Goal: Find contact information: Find contact information

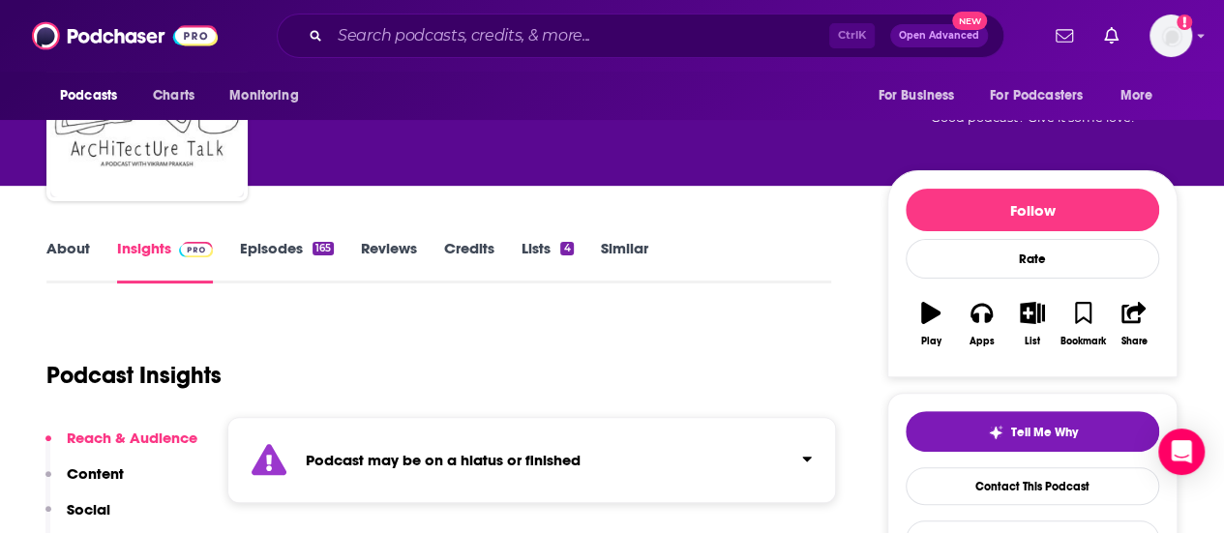
scroll to position [116, 0]
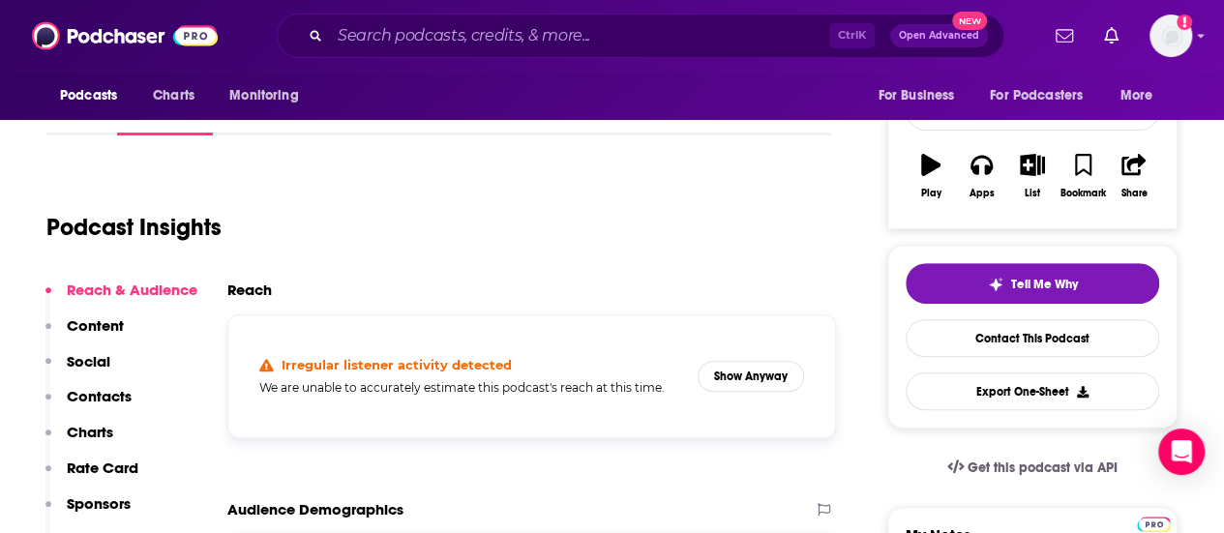
scroll to position [332, 0]
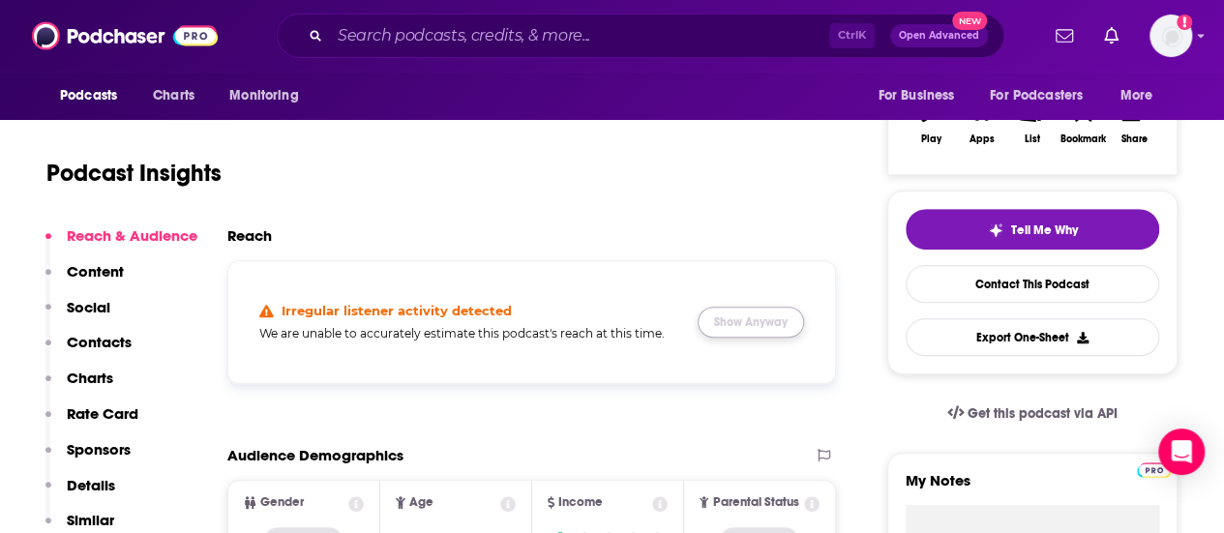
click at [745, 327] on button "Show Anyway" at bounding box center [750, 322] width 106 height 31
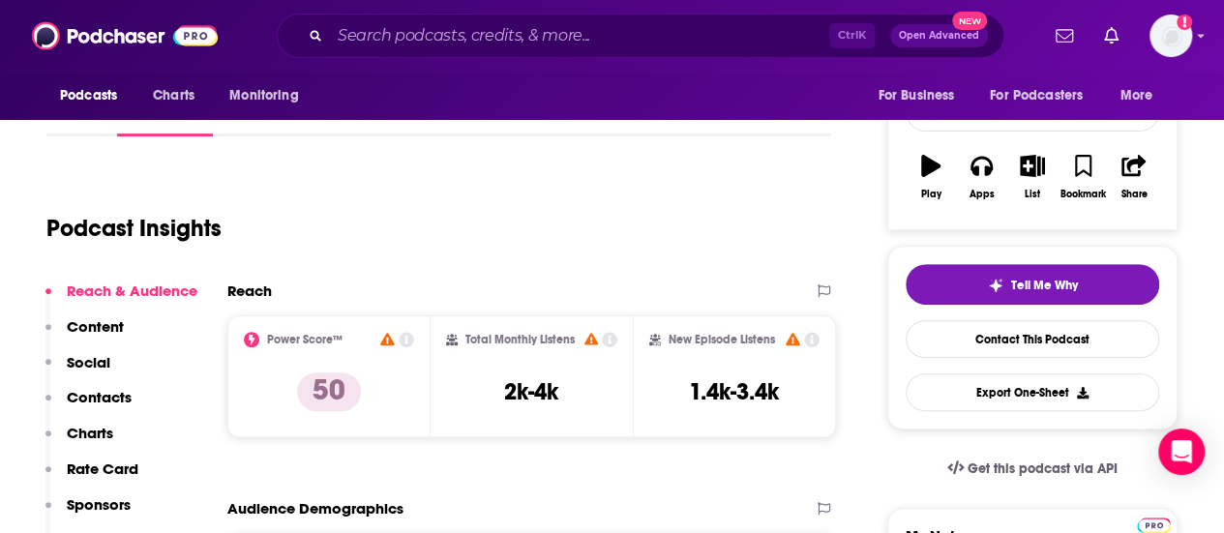
scroll to position [290, 0]
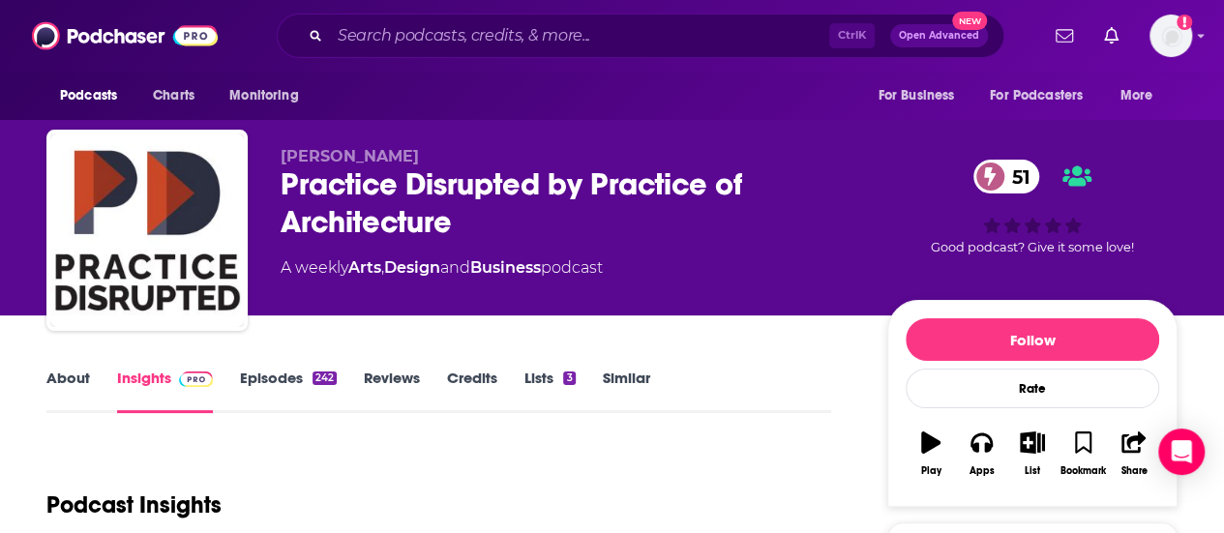
click at [85, 375] on link "About" at bounding box center [68, 391] width 44 height 44
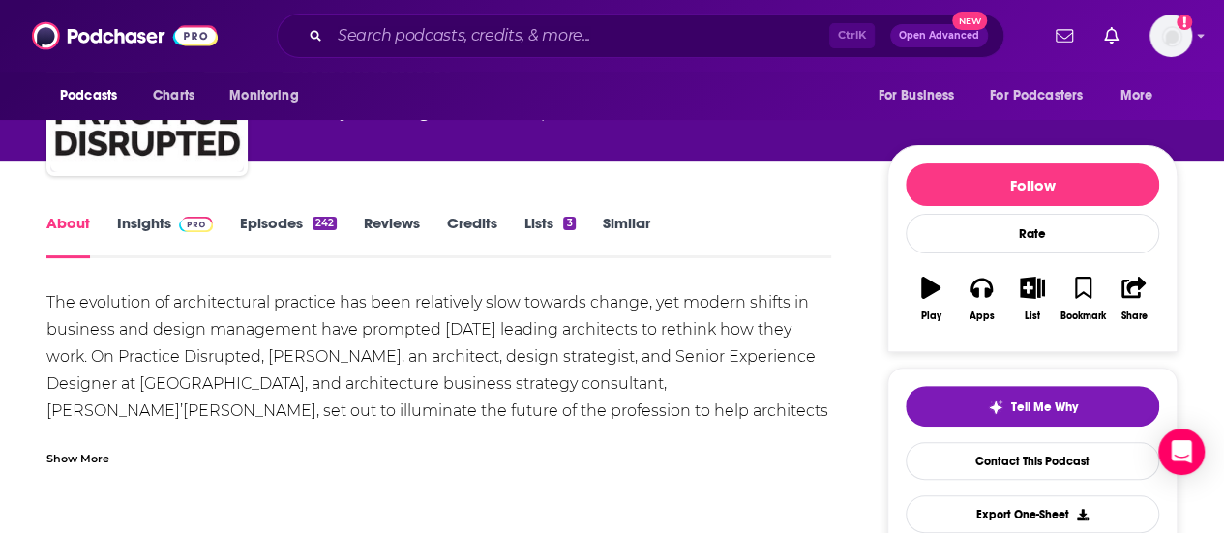
scroll to position [158, 0]
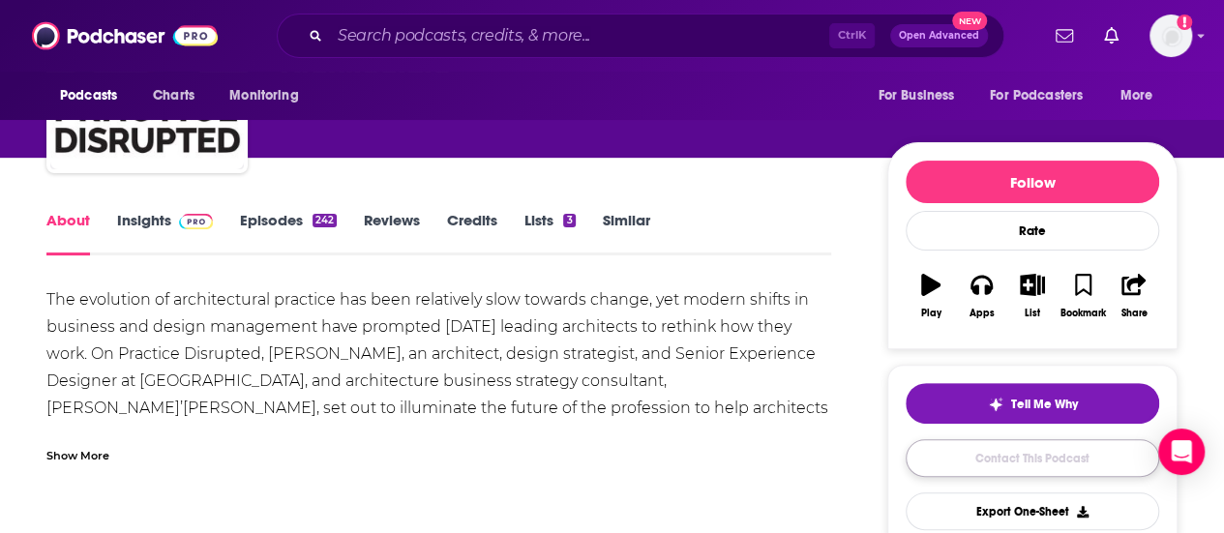
click at [1016, 458] on link "Contact This Podcast" at bounding box center [1031, 458] width 253 height 38
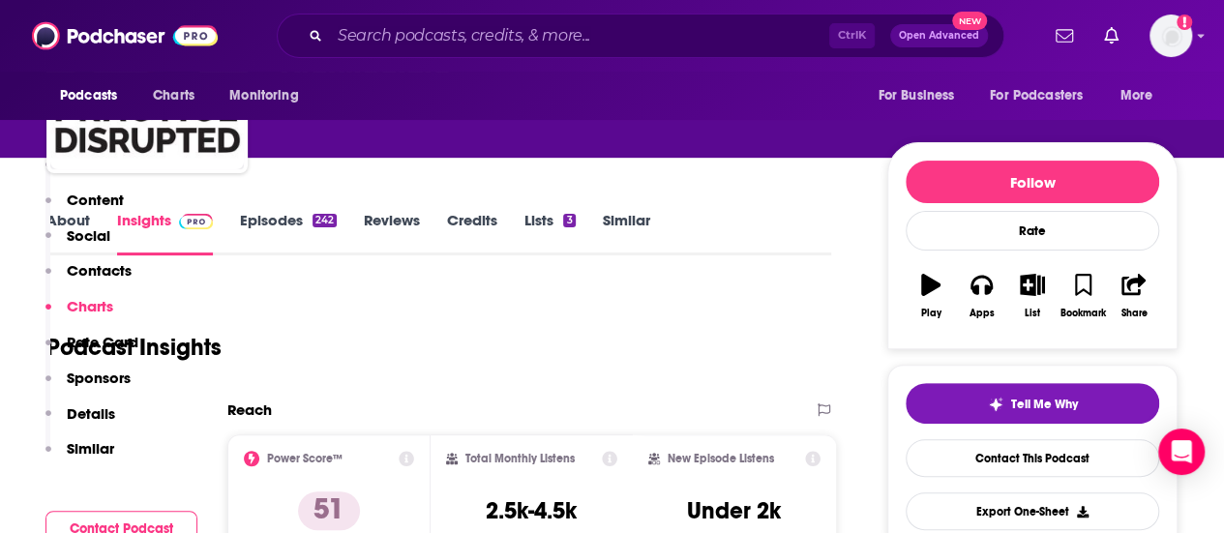
scroll to position [1863, 0]
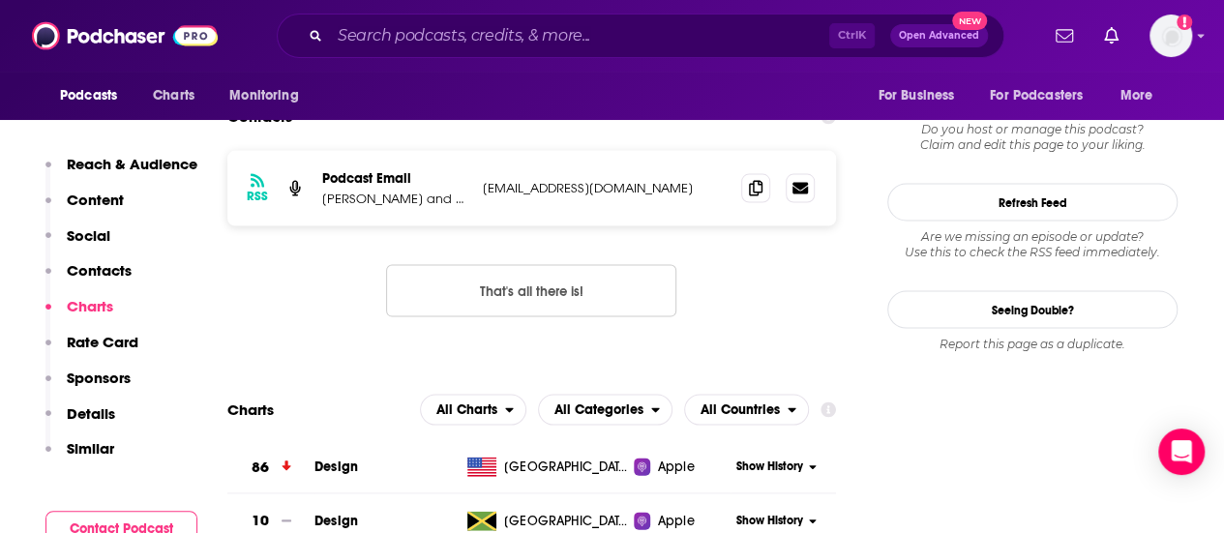
click at [532, 265] on button "That's all there is!" at bounding box center [531, 291] width 290 height 52
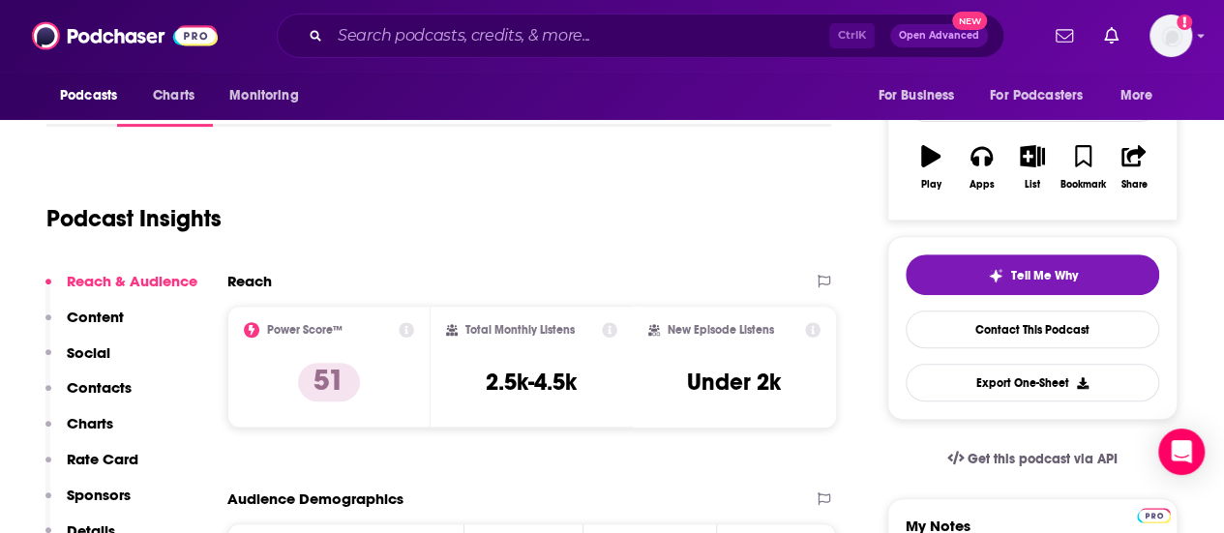
scroll to position [328, 0]
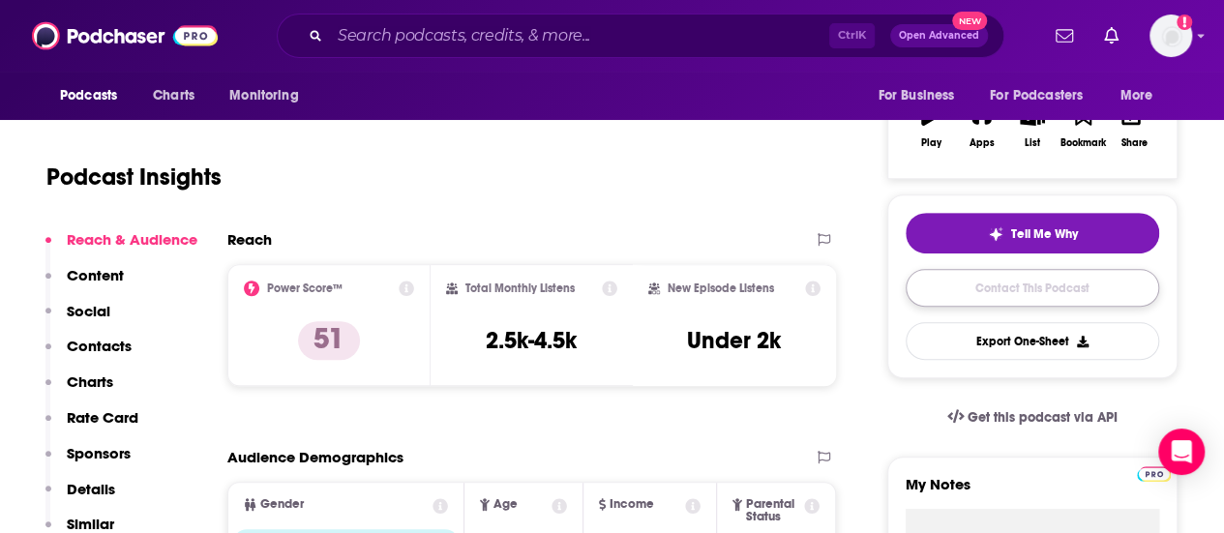
click at [1014, 299] on link "Contact This Podcast" at bounding box center [1031, 288] width 253 height 38
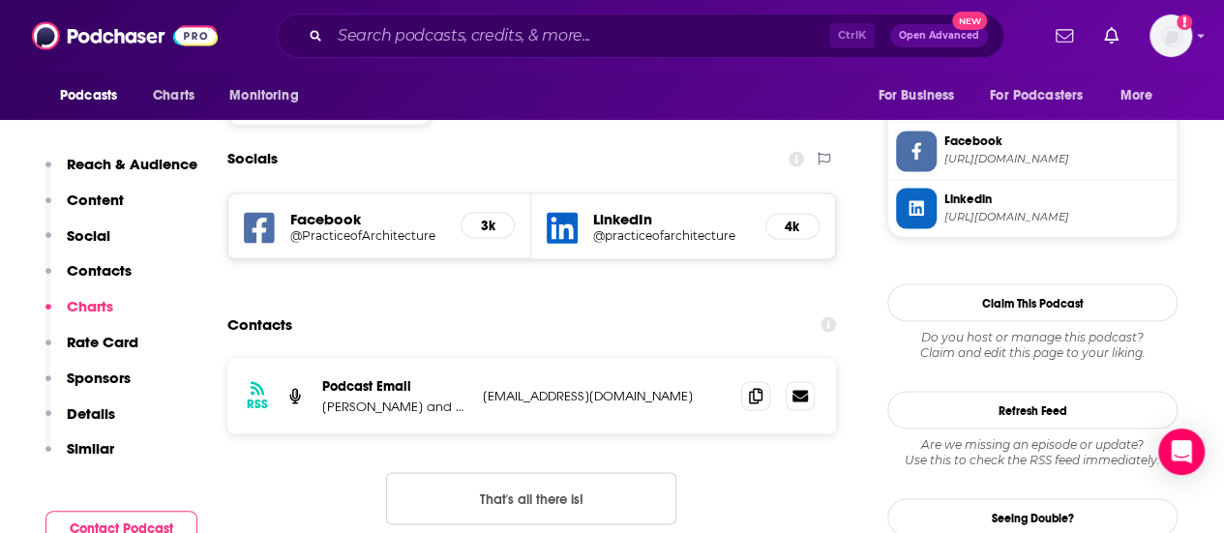
scroll to position [1617, 0]
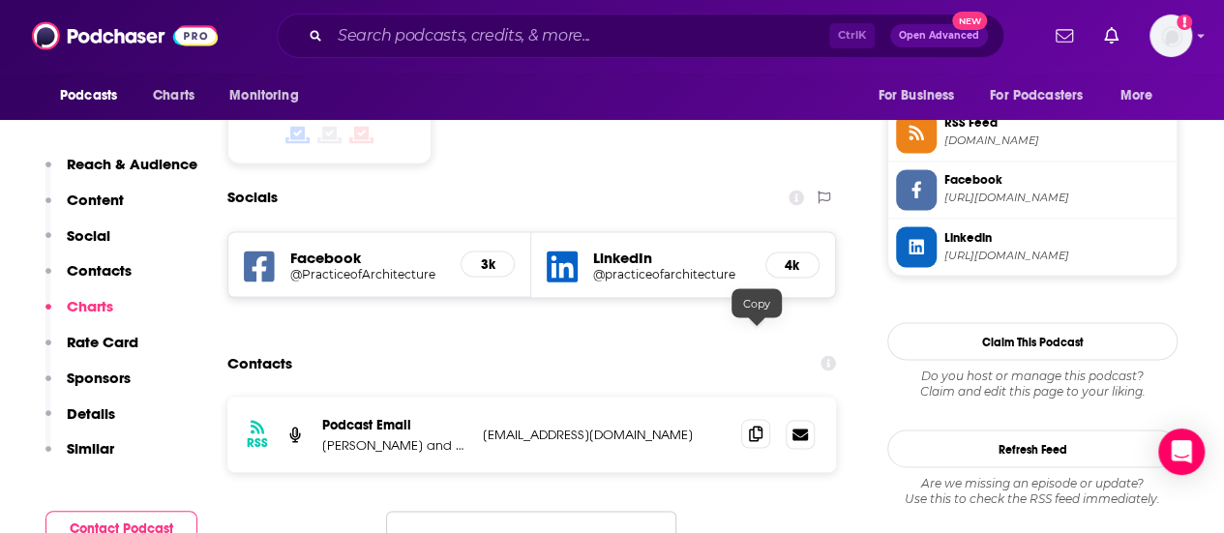
click at [758, 426] on icon at bounding box center [756, 433] width 14 height 15
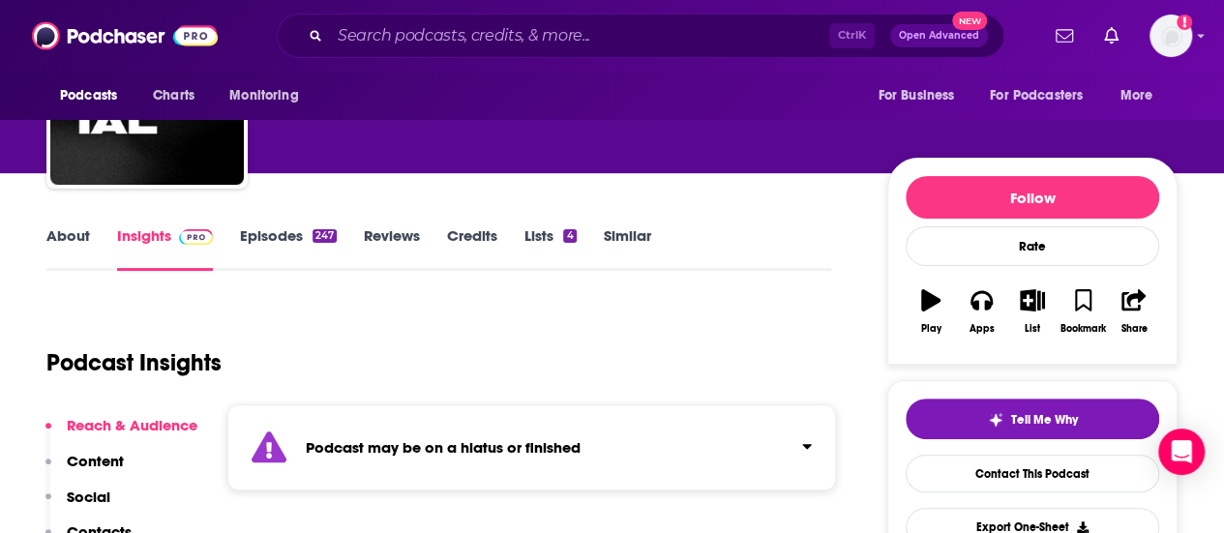
scroll to position [156, 0]
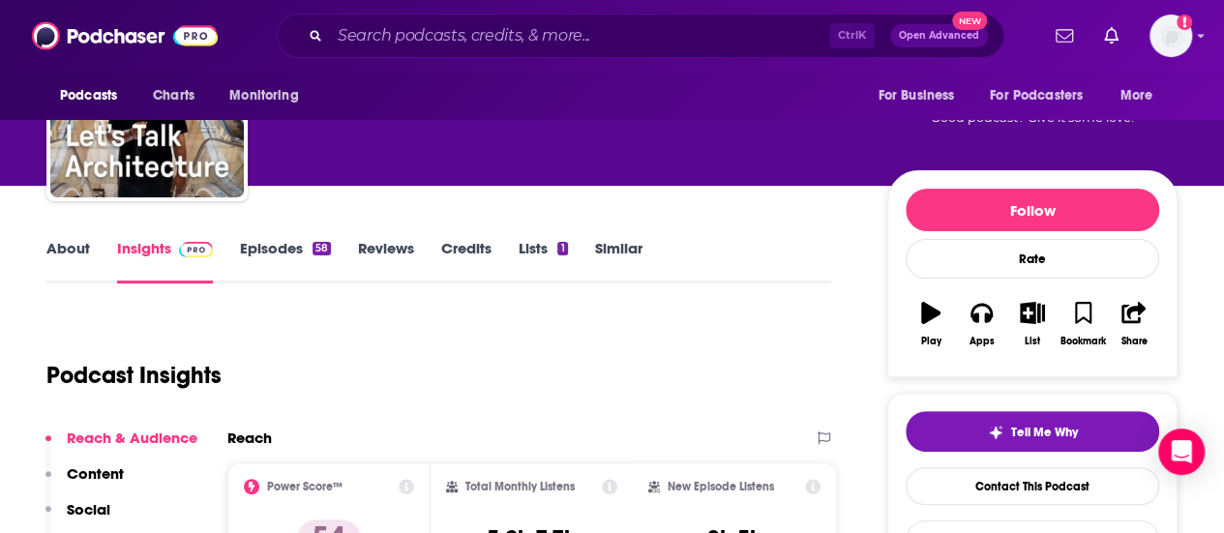
scroll to position [143, 0]
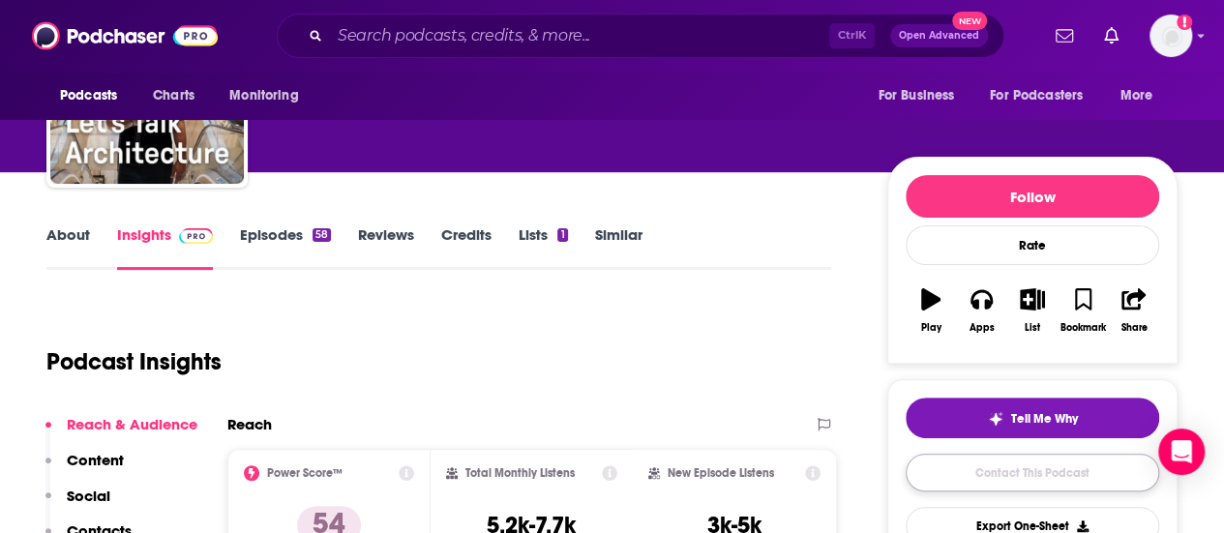
click at [1014, 464] on link "Contact This Podcast" at bounding box center [1031, 473] width 253 height 38
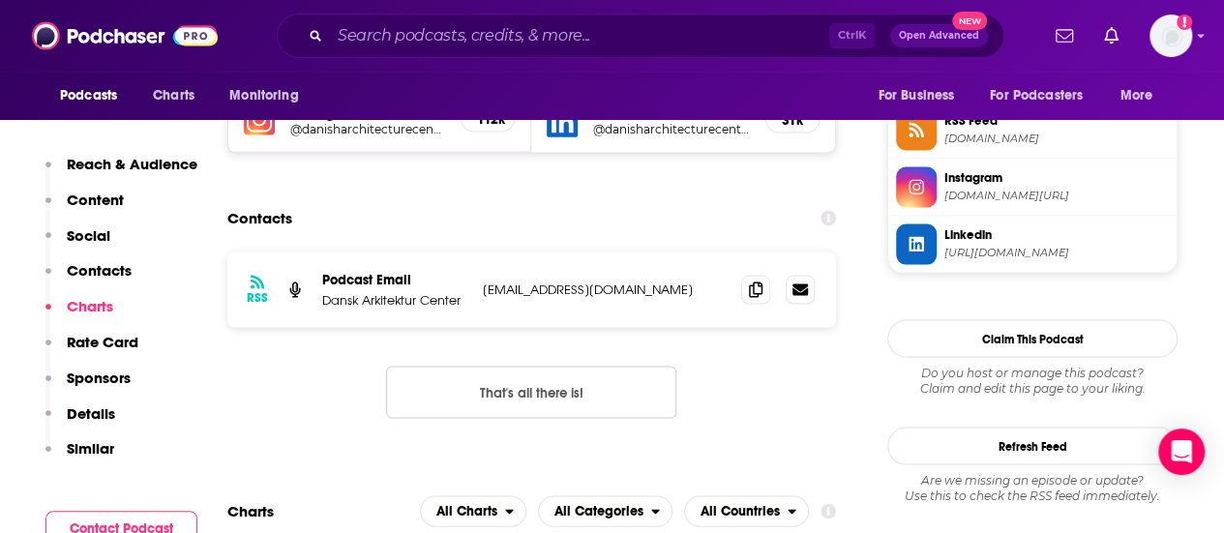
scroll to position [1747, 0]
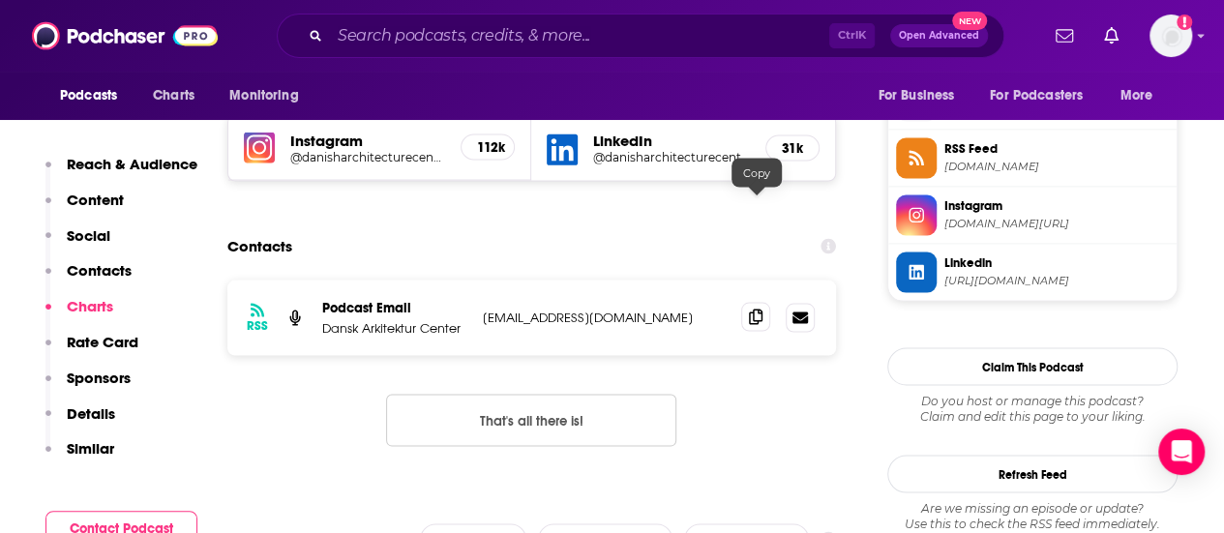
click at [750, 302] on span at bounding box center [755, 316] width 29 height 29
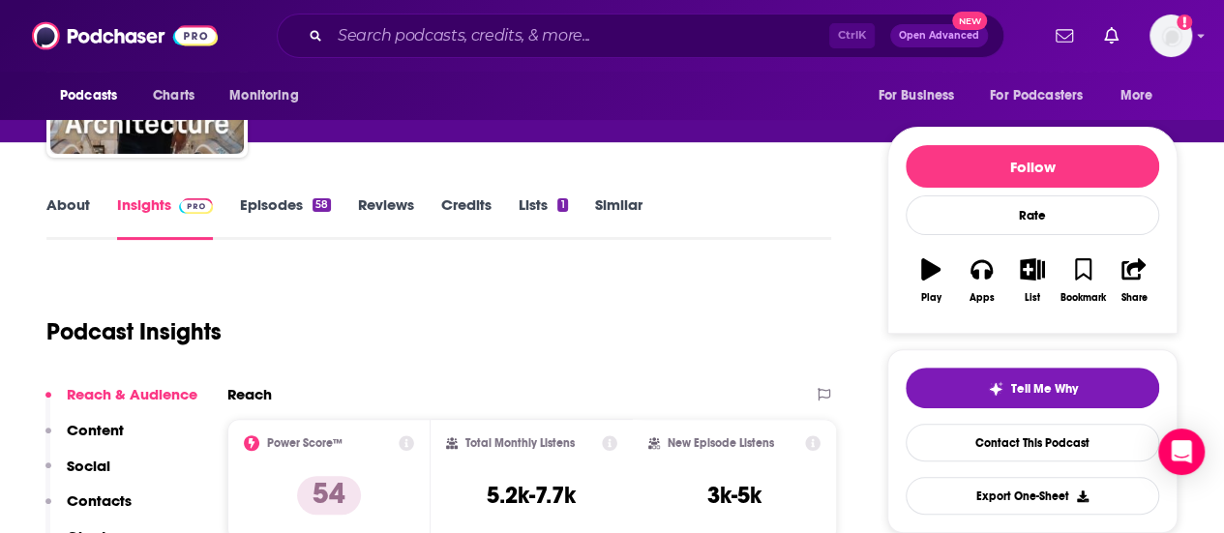
scroll to position [0, 0]
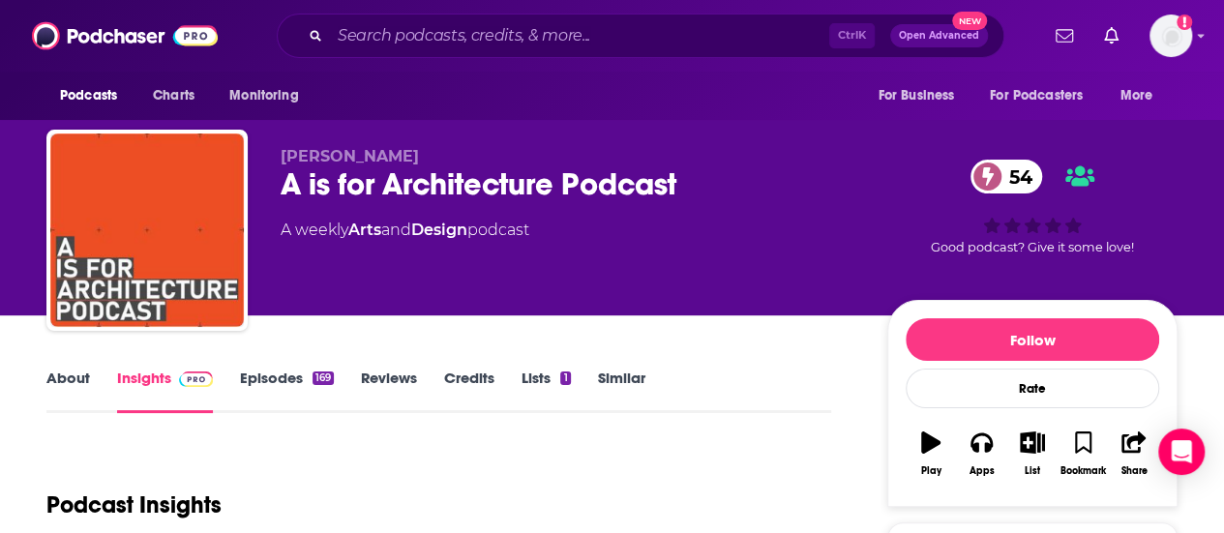
click at [58, 378] on link "About" at bounding box center [68, 391] width 44 height 44
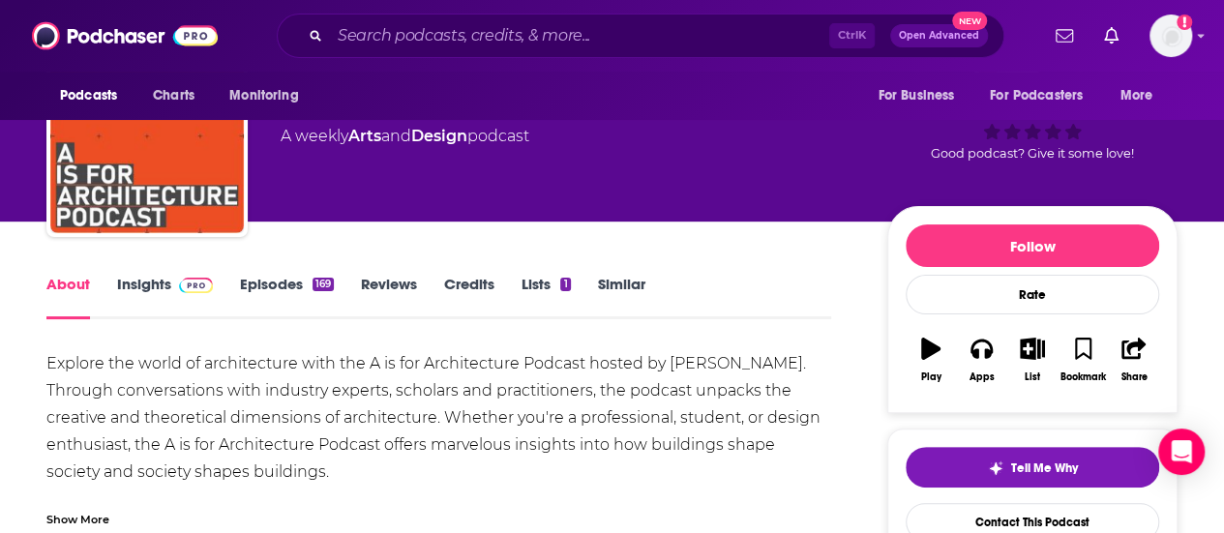
scroll to position [143, 0]
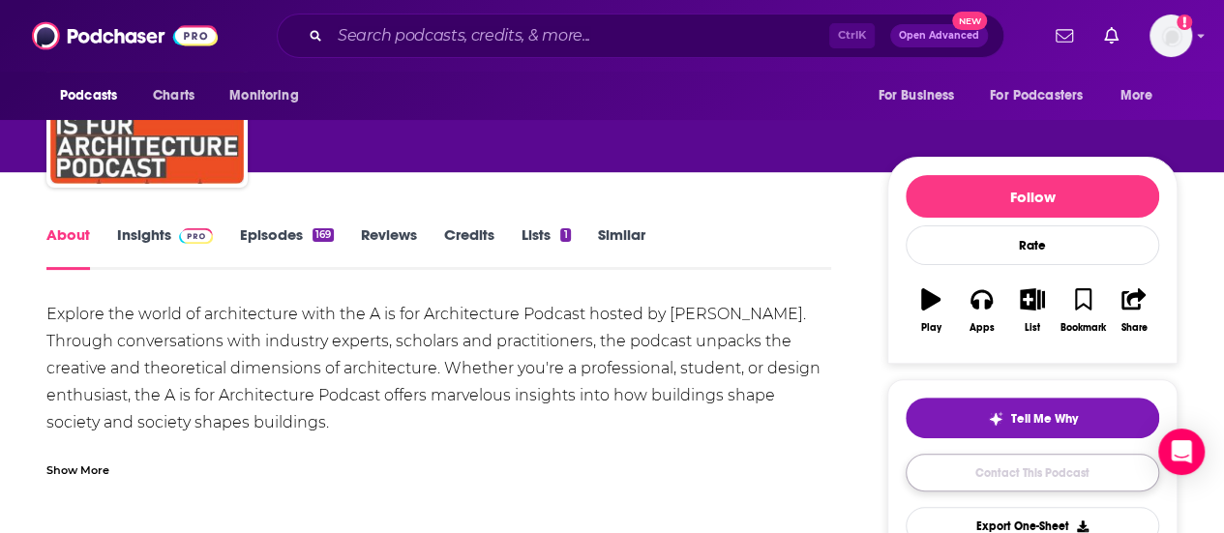
click at [1025, 469] on link "Contact This Podcast" at bounding box center [1031, 473] width 253 height 38
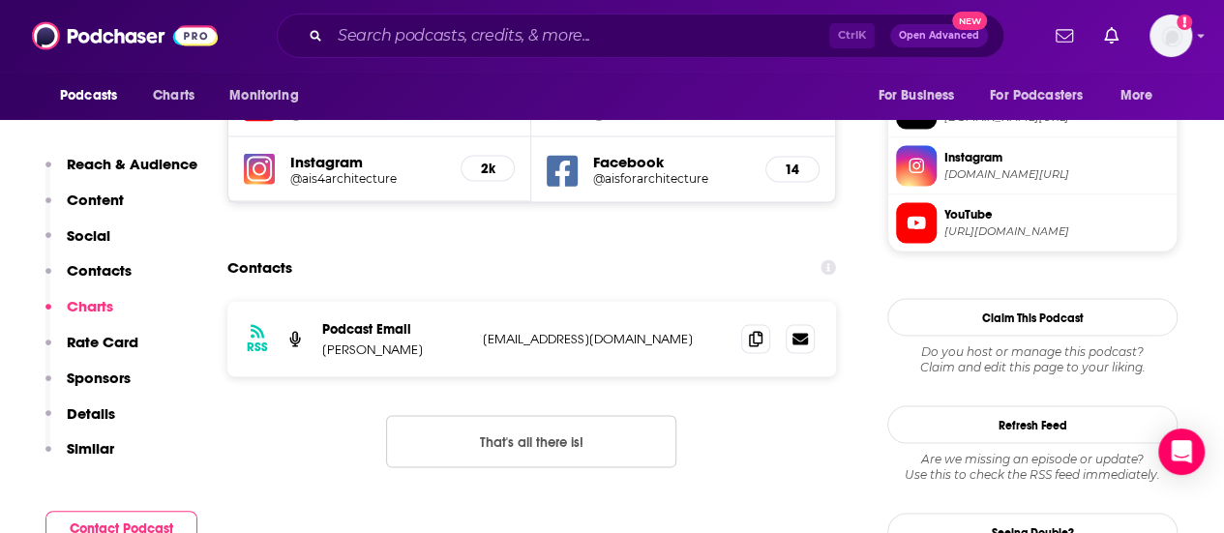
scroll to position [1720, 0]
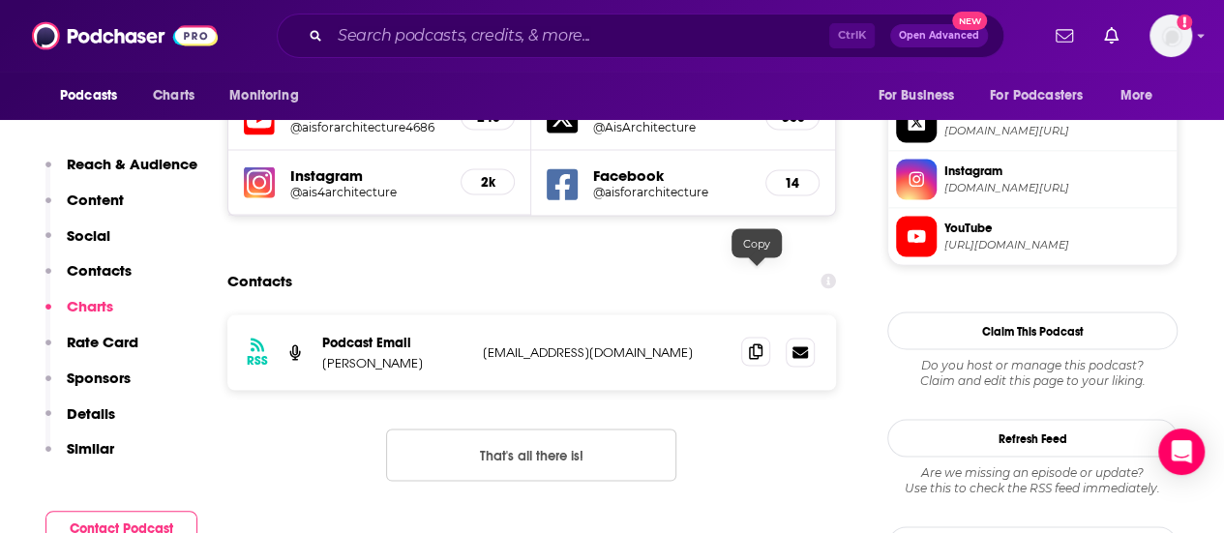
click at [748, 337] on span at bounding box center [755, 351] width 29 height 29
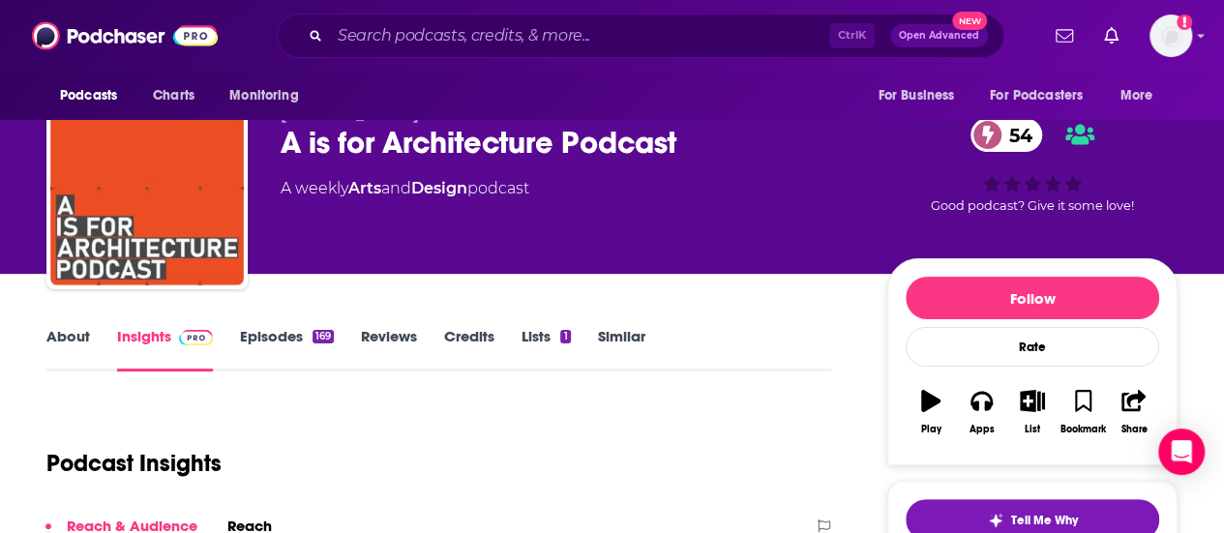
scroll to position [0, 0]
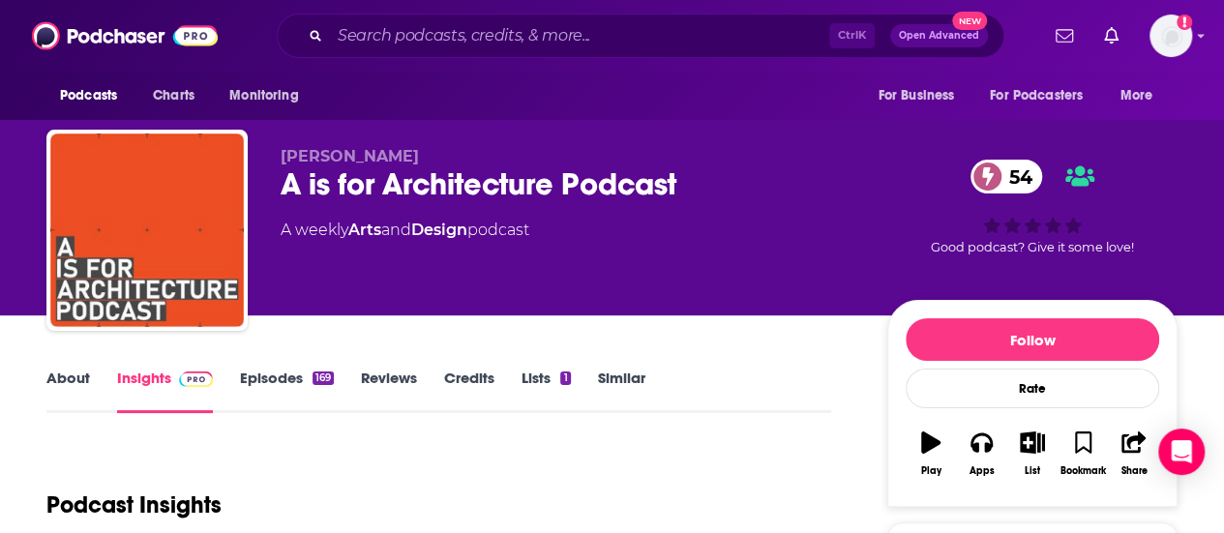
click at [81, 375] on link "About" at bounding box center [68, 391] width 44 height 44
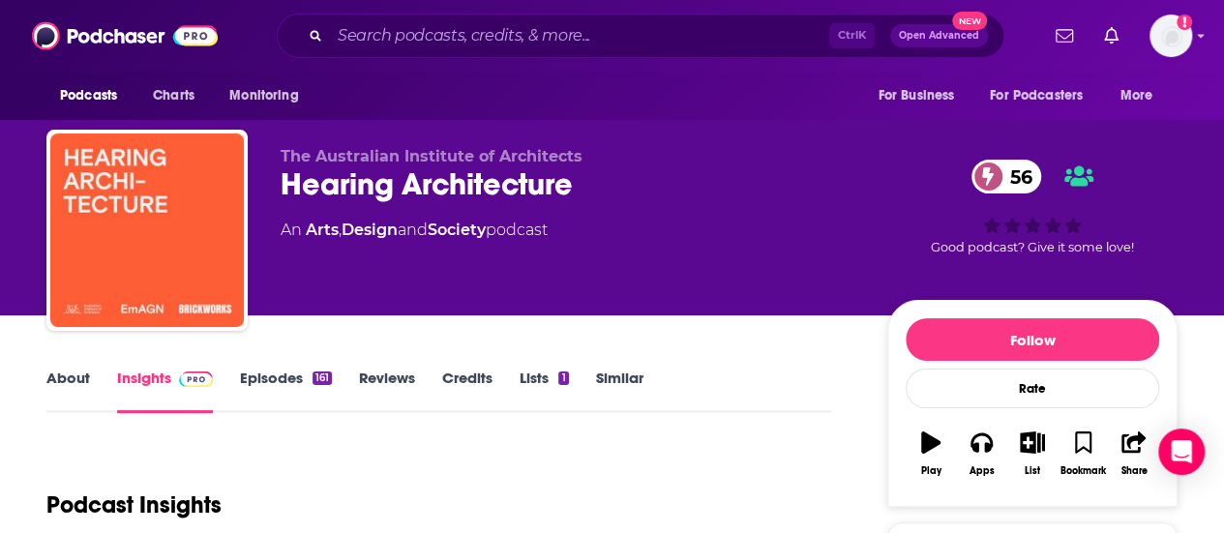
click at [50, 385] on link "About" at bounding box center [68, 391] width 44 height 44
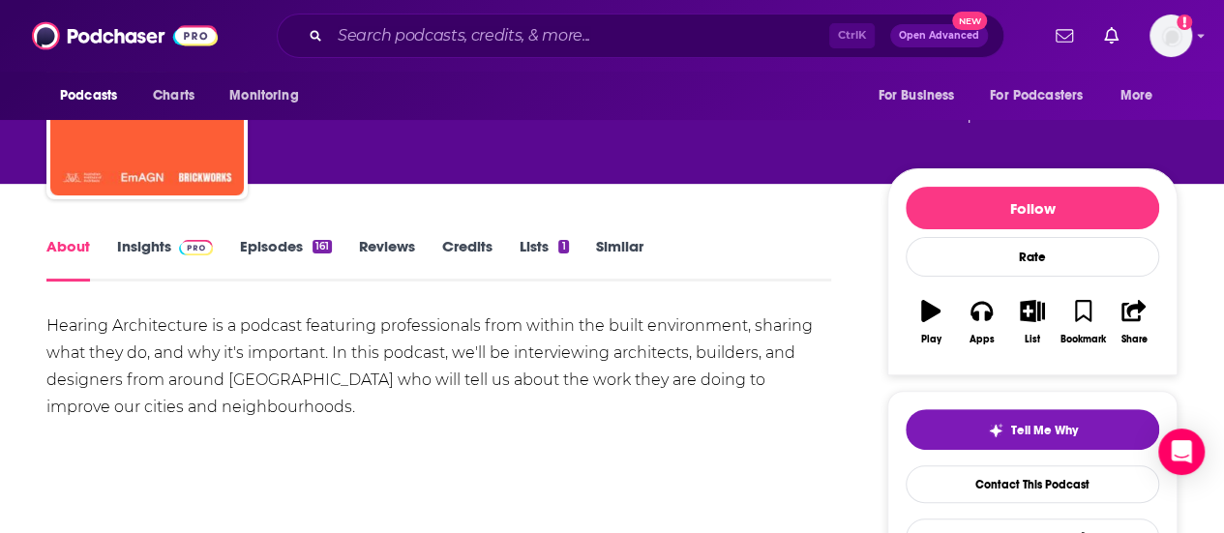
scroll to position [137, 0]
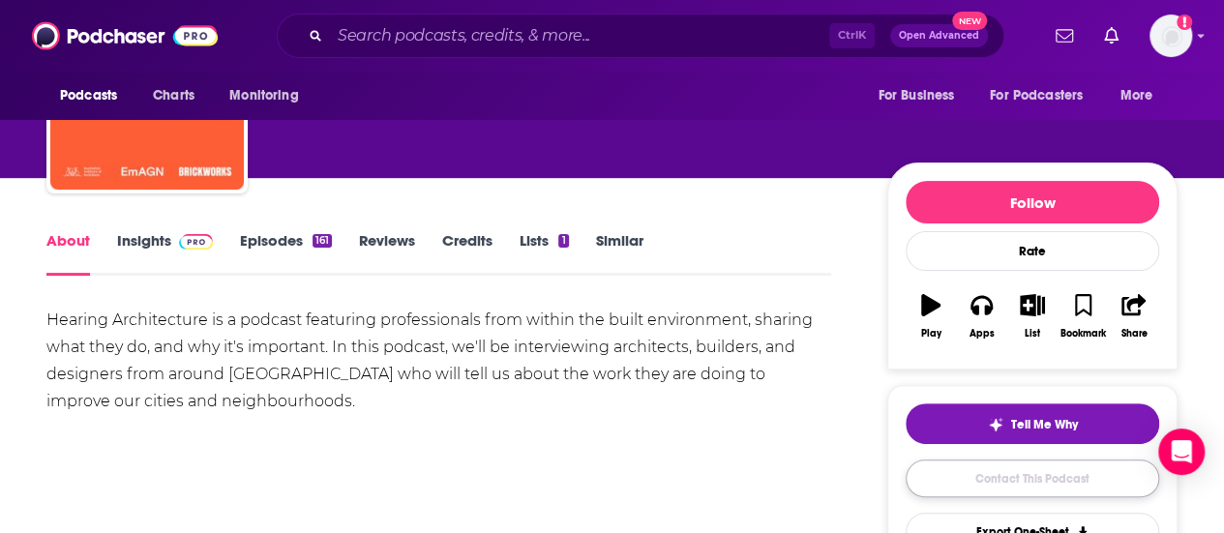
click at [1016, 472] on link "Contact This Podcast" at bounding box center [1031, 478] width 253 height 38
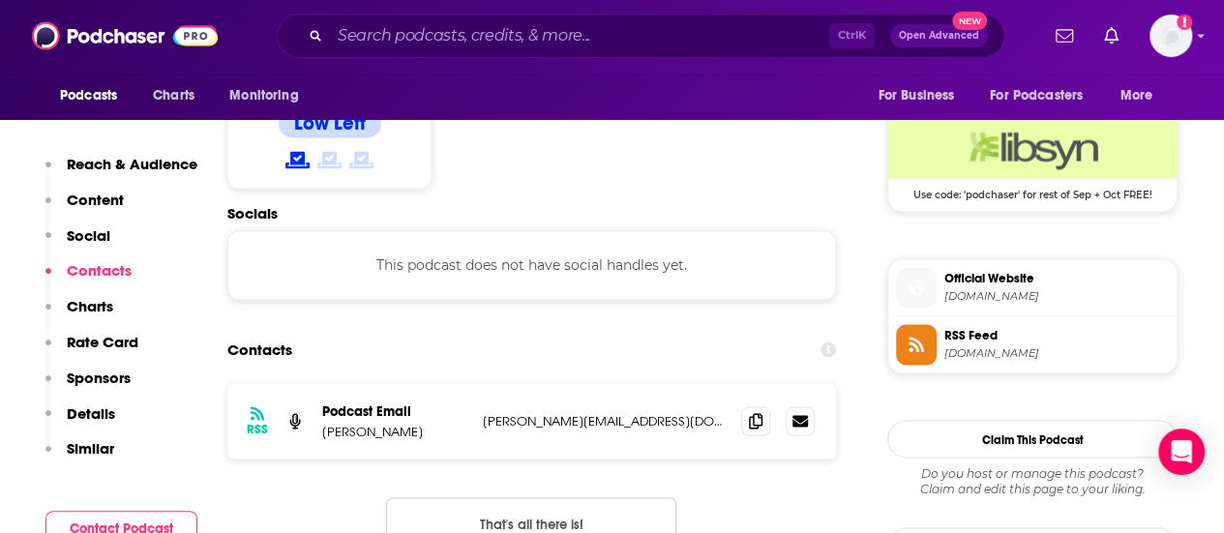
scroll to position [1574, 0]
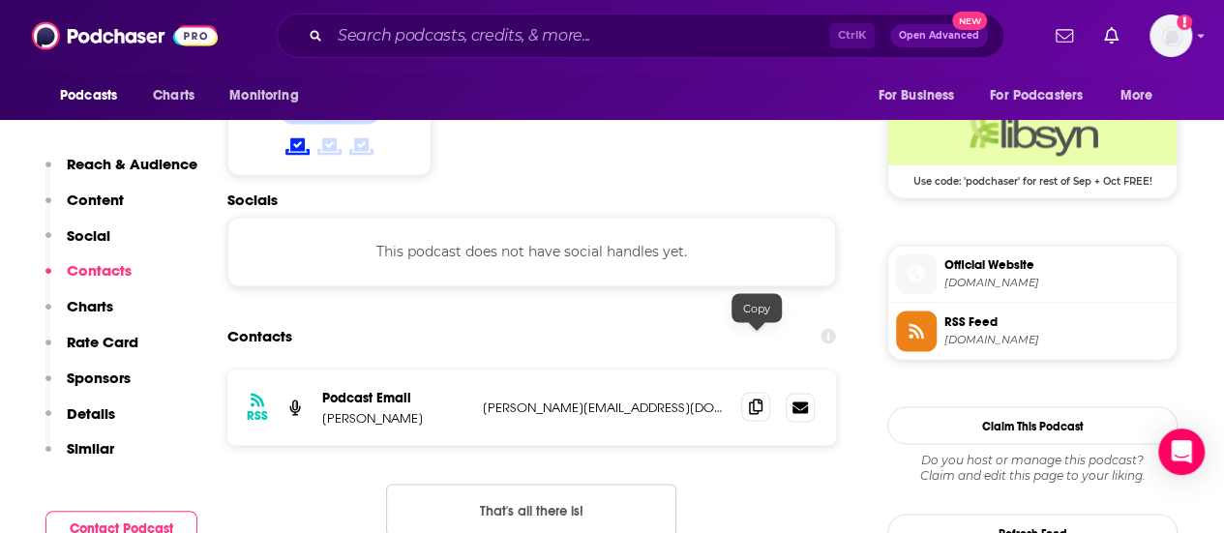
click at [752, 399] on icon at bounding box center [756, 406] width 14 height 15
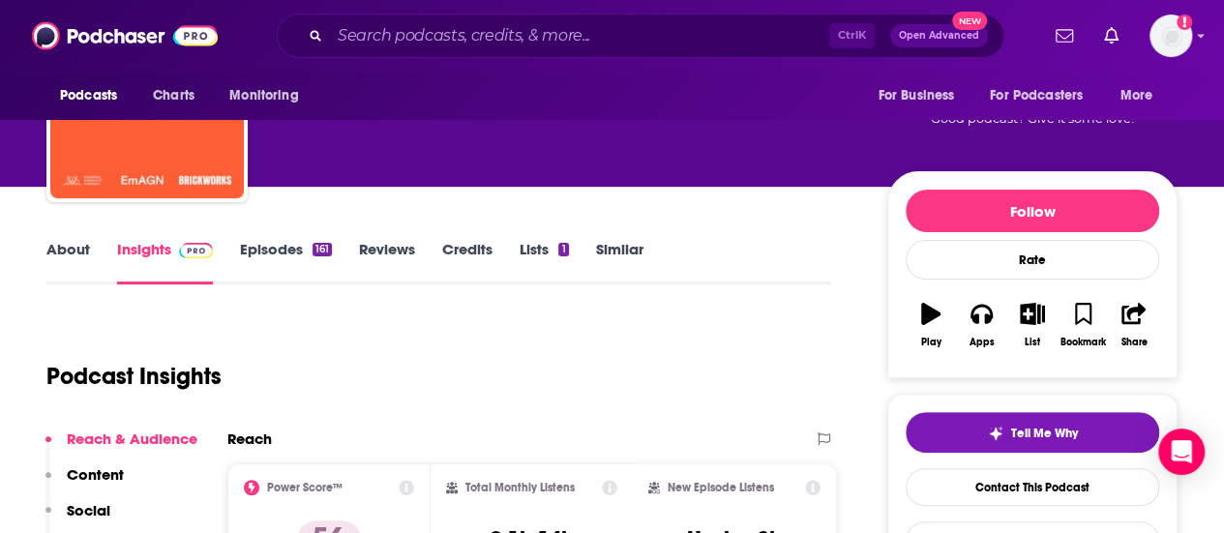
scroll to position [0, 0]
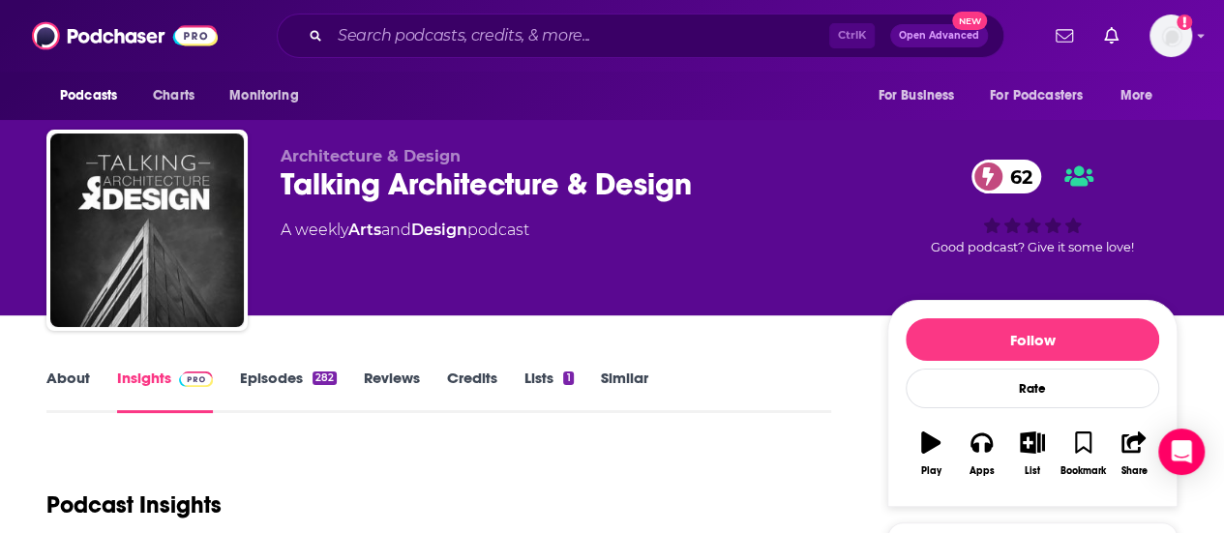
click at [56, 376] on link "About" at bounding box center [68, 391] width 44 height 44
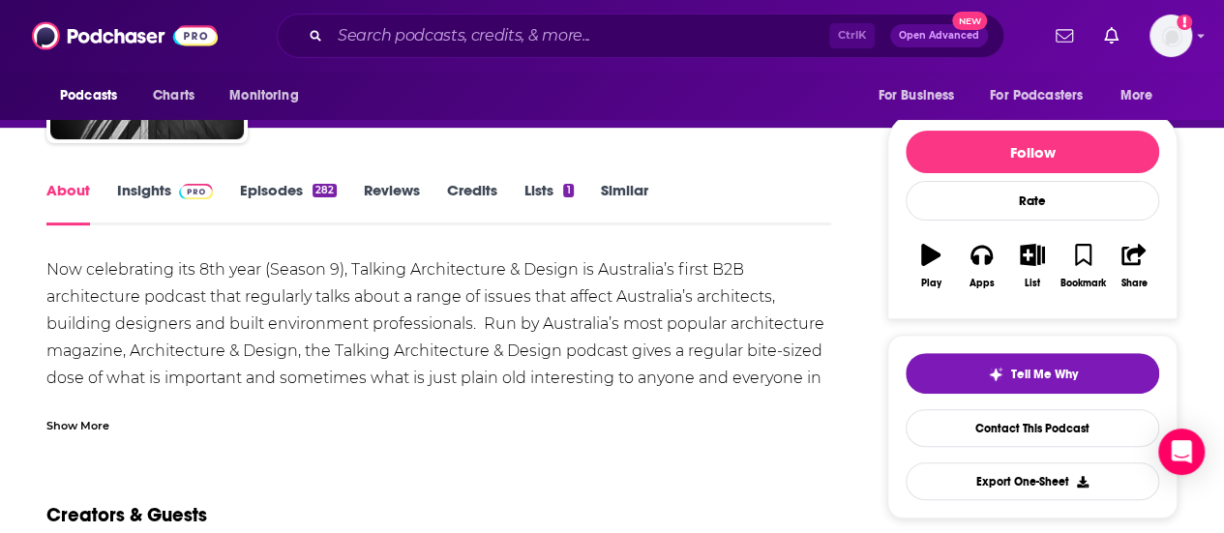
scroll to position [201, 0]
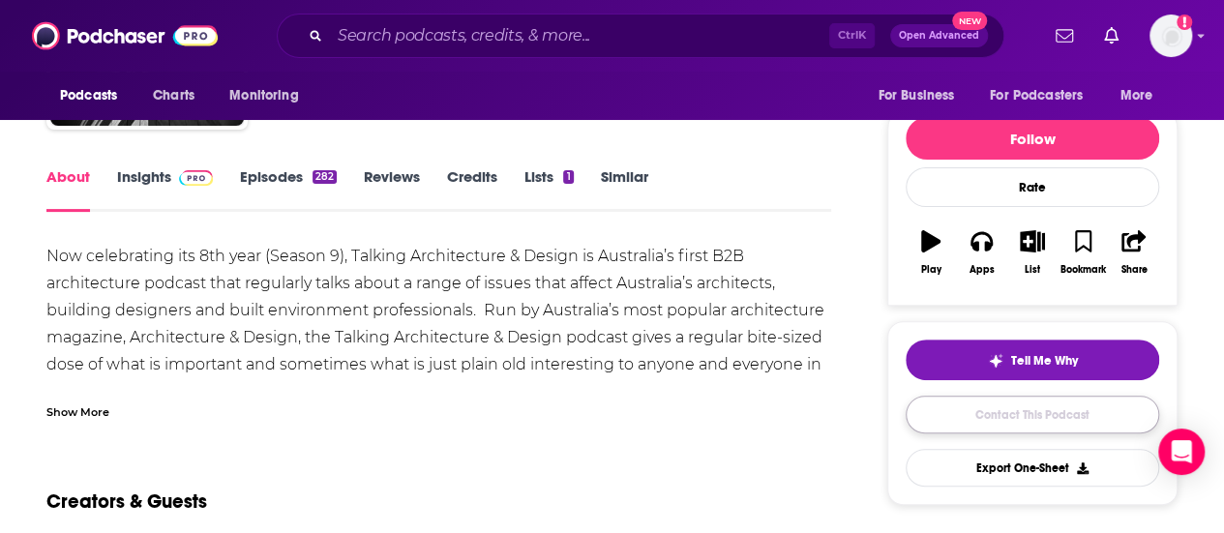
click at [1005, 411] on link "Contact This Podcast" at bounding box center [1031, 415] width 253 height 38
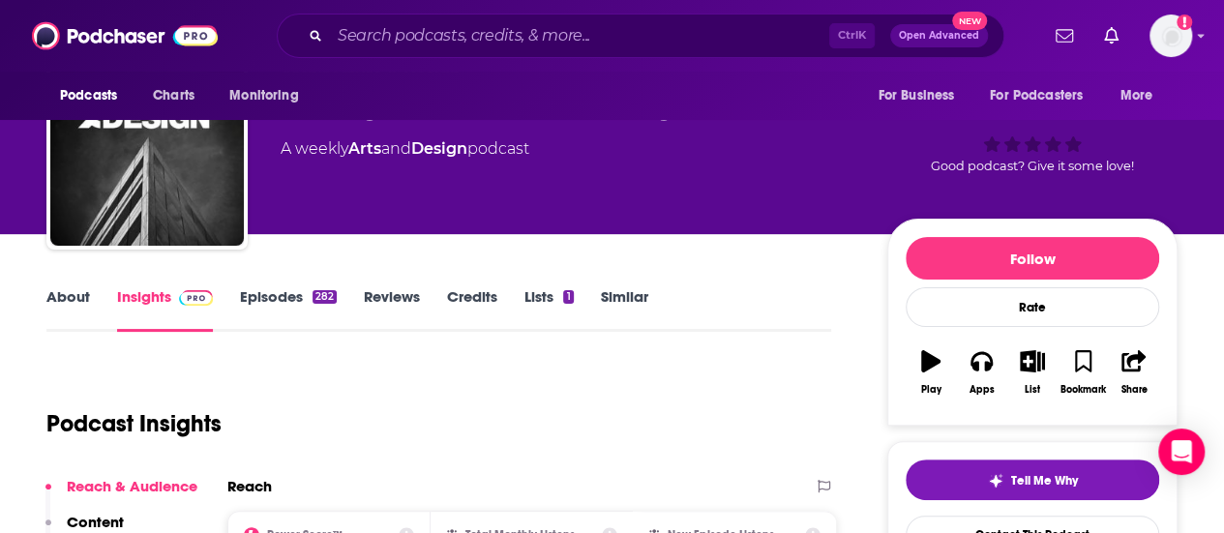
scroll to position [40, 0]
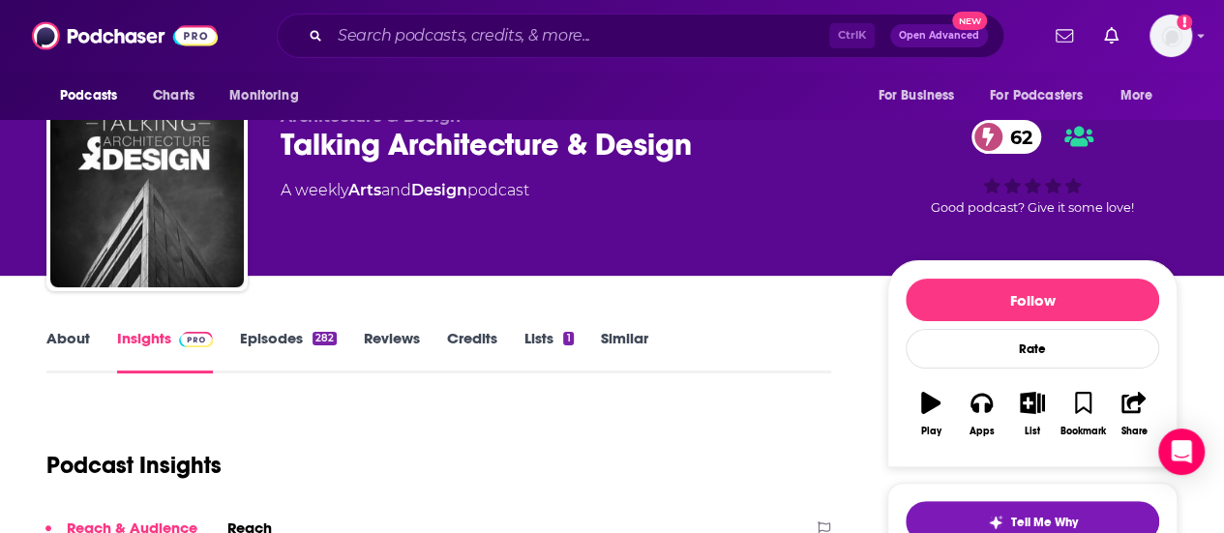
click at [72, 330] on link "About" at bounding box center [68, 351] width 44 height 44
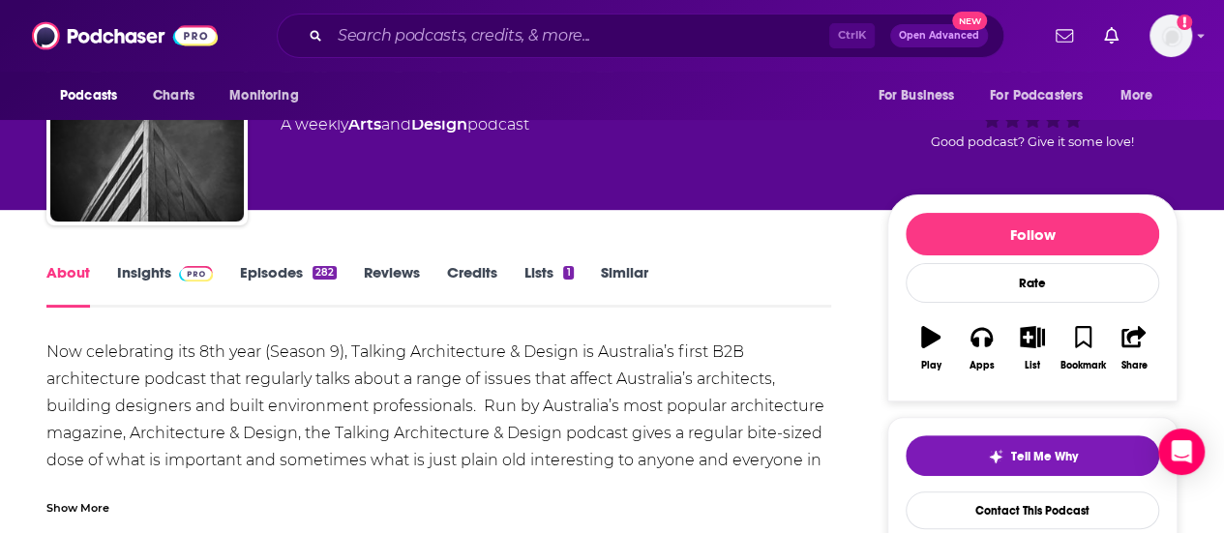
scroll to position [103, 0]
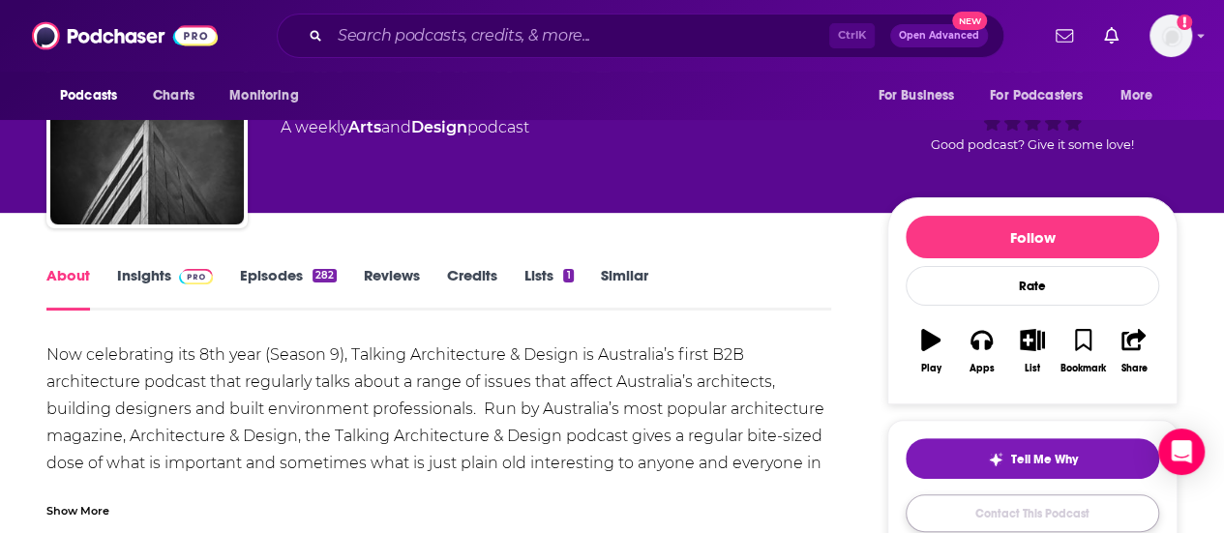
click at [1031, 514] on link "Contact This Podcast" at bounding box center [1031, 513] width 253 height 38
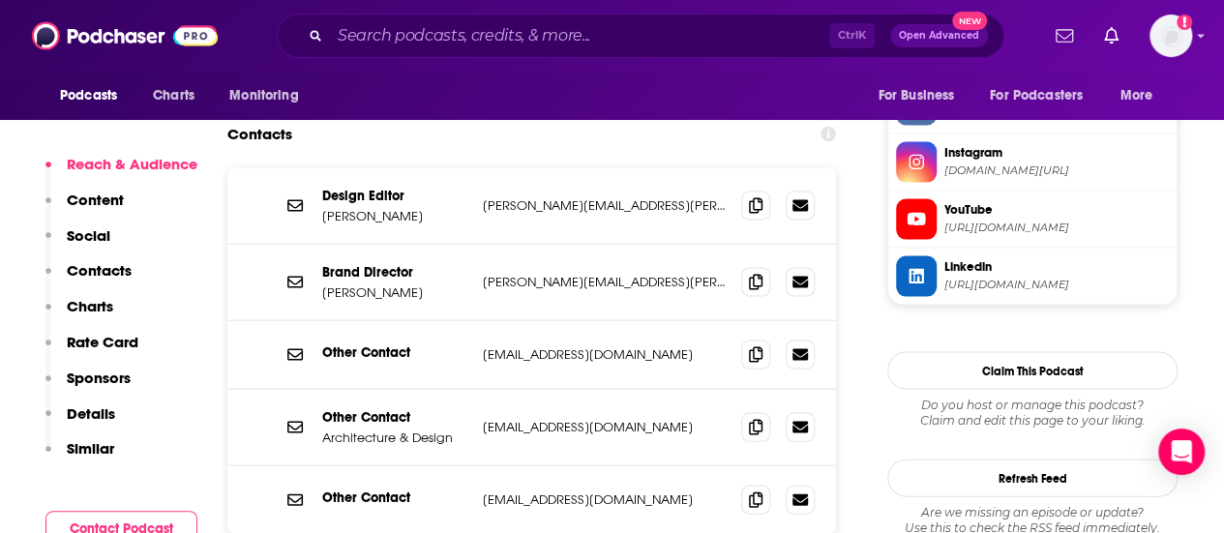
scroll to position [1799, 0]
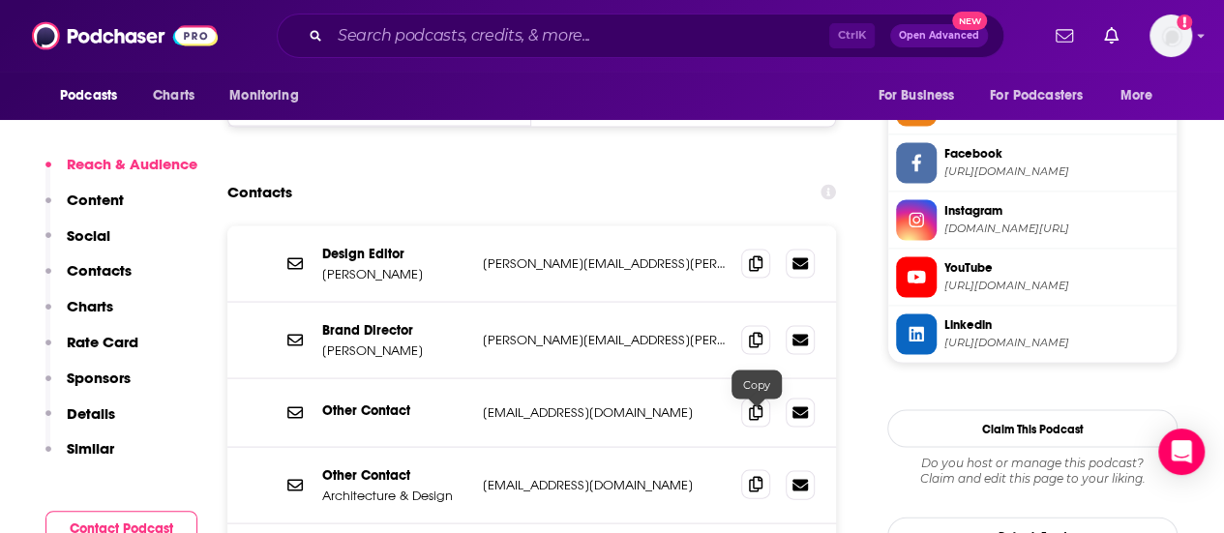
click at [764, 469] on span at bounding box center [755, 483] width 29 height 29
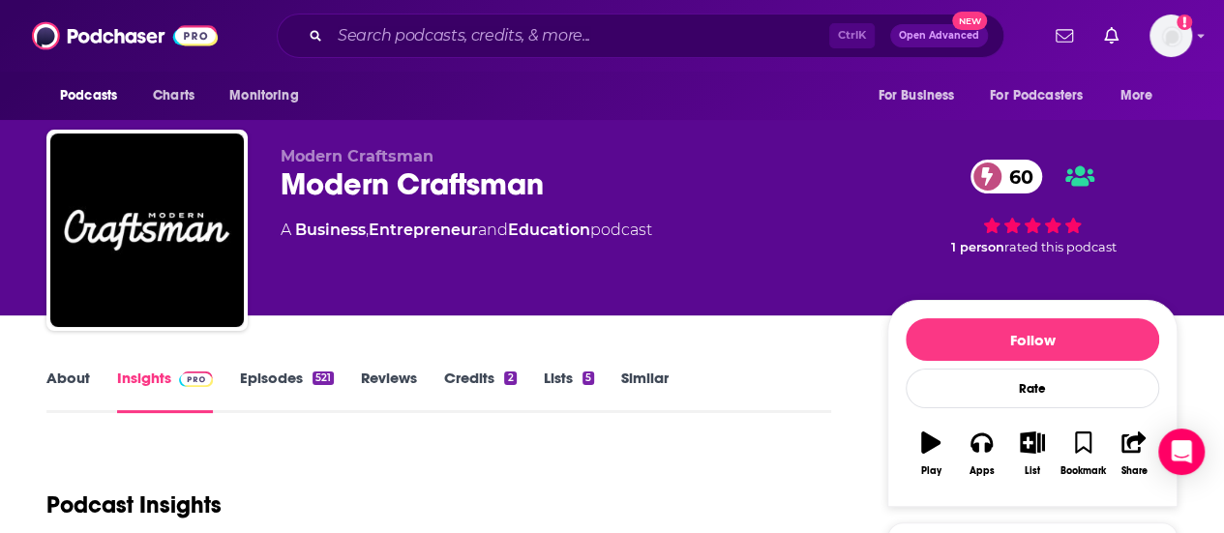
click at [79, 374] on link "About" at bounding box center [68, 391] width 44 height 44
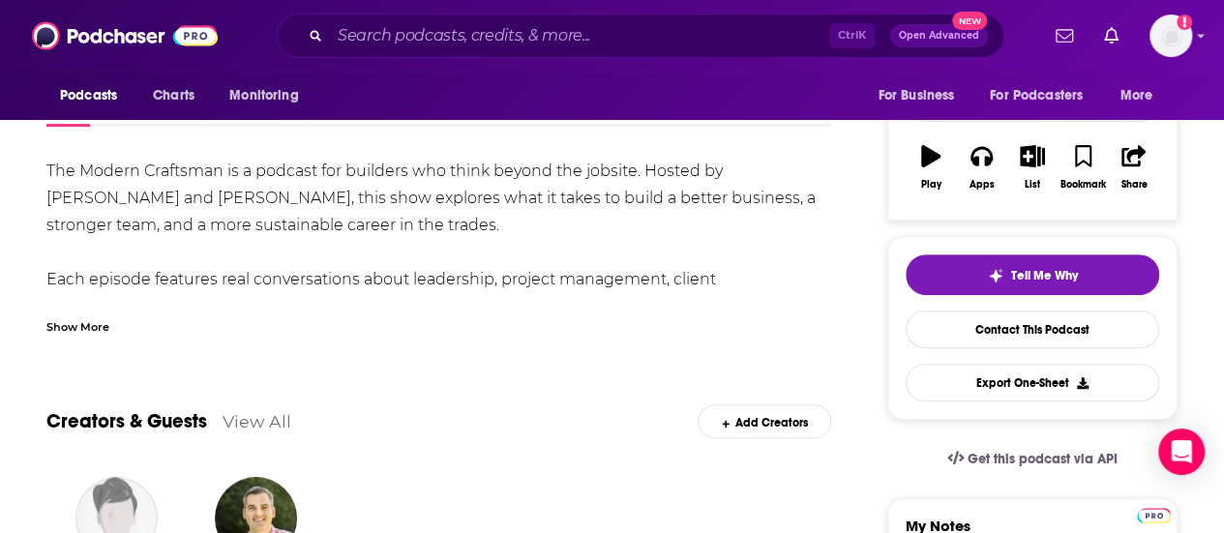
scroll to position [298, 0]
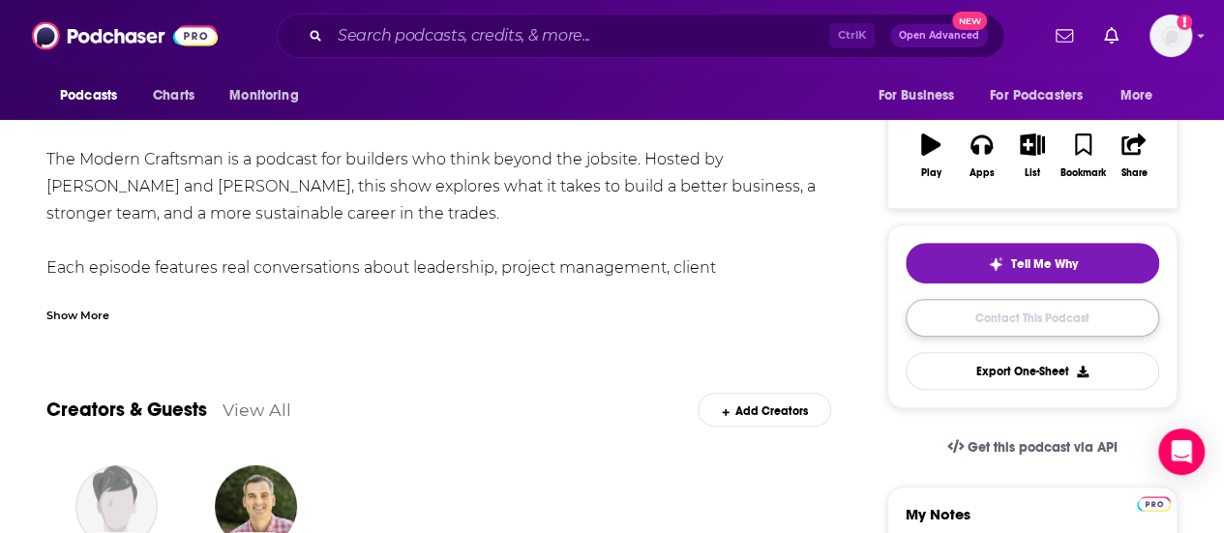
click at [1023, 318] on link "Contact This Podcast" at bounding box center [1031, 318] width 253 height 38
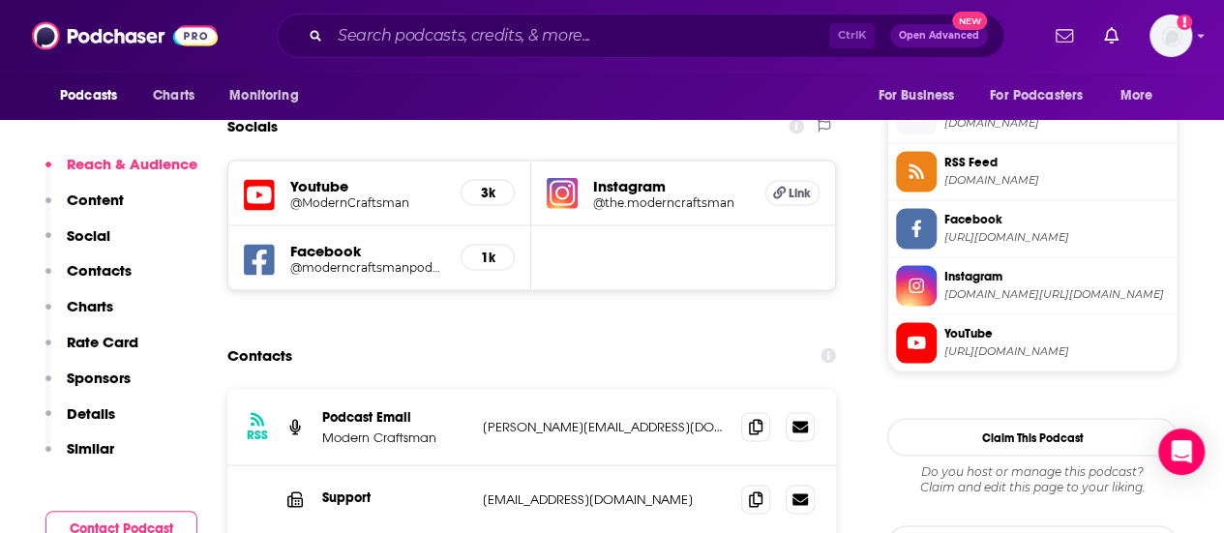
scroll to position [1748, 0]
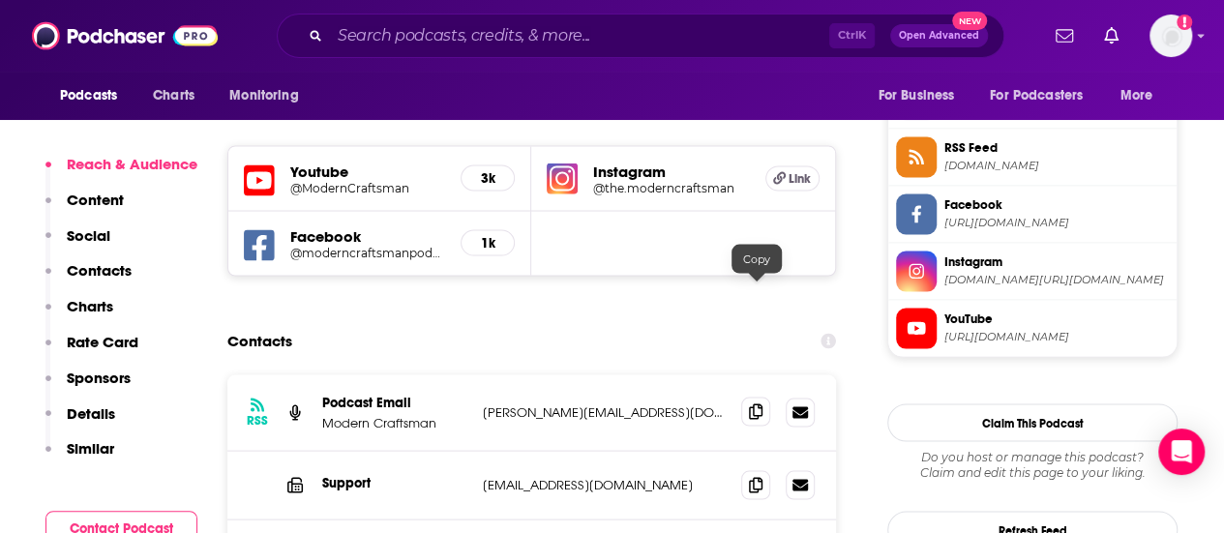
click at [756, 403] on icon at bounding box center [756, 410] width 14 height 15
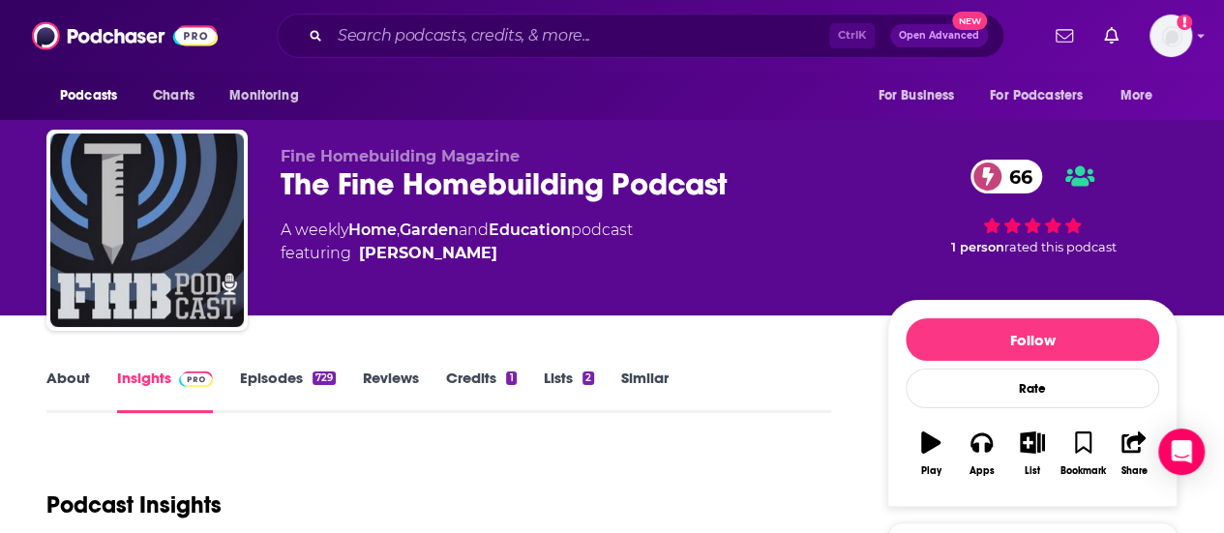
click at [74, 367] on div "About Insights Episodes 729 Reviews Credits 1 Lists 2 Similar" at bounding box center [438, 389] width 785 height 47
click at [77, 380] on link "About" at bounding box center [68, 391] width 44 height 44
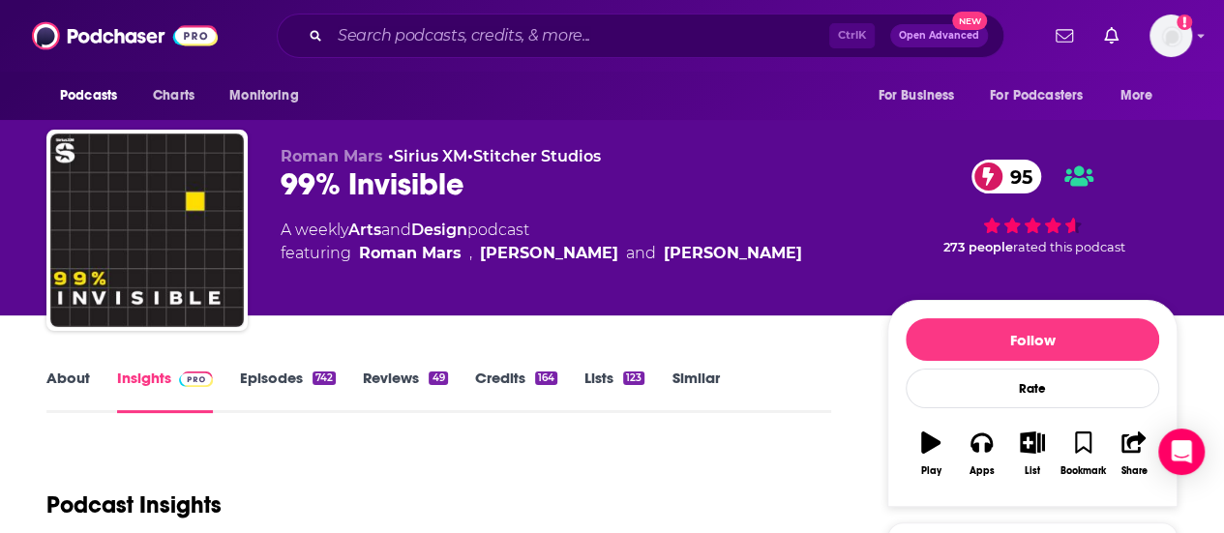
click at [72, 380] on link "About" at bounding box center [68, 391] width 44 height 44
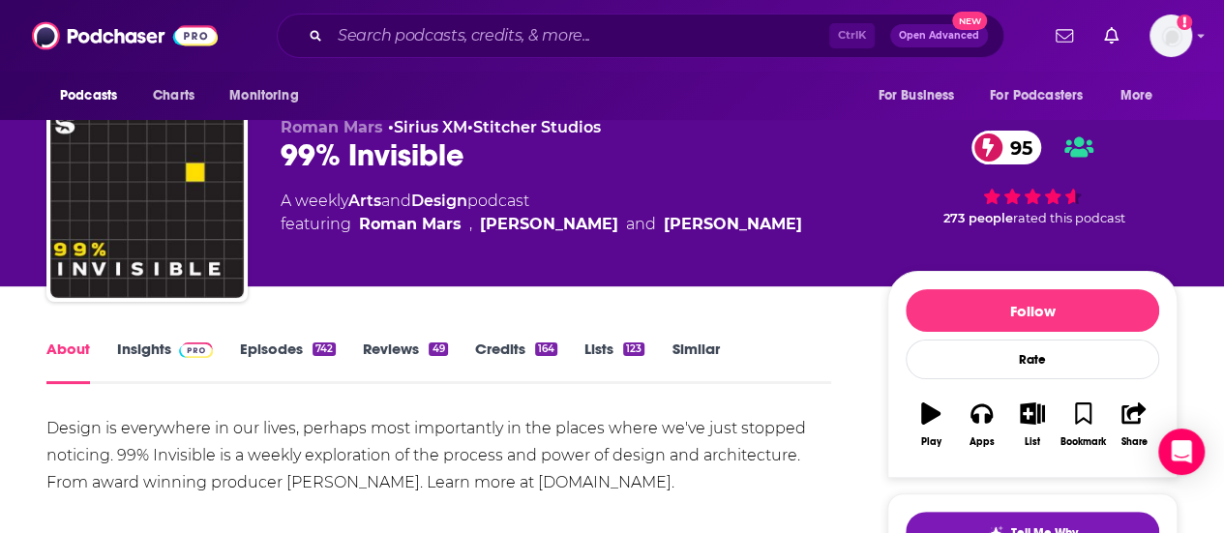
scroll to position [207, 0]
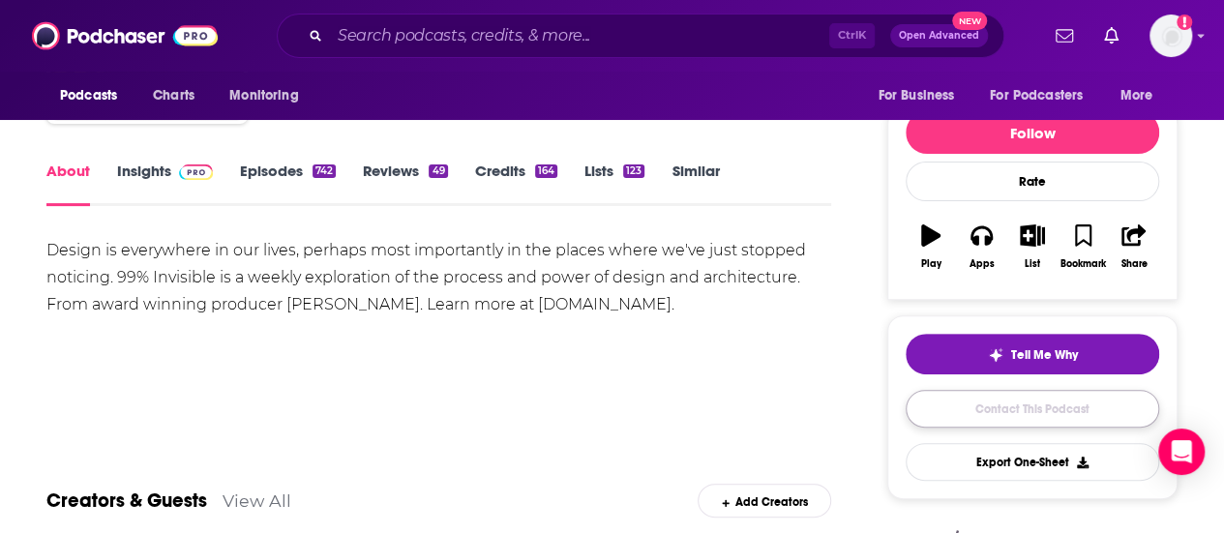
click at [1006, 398] on link "Contact This Podcast" at bounding box center [1031, 409] width 253 height 38
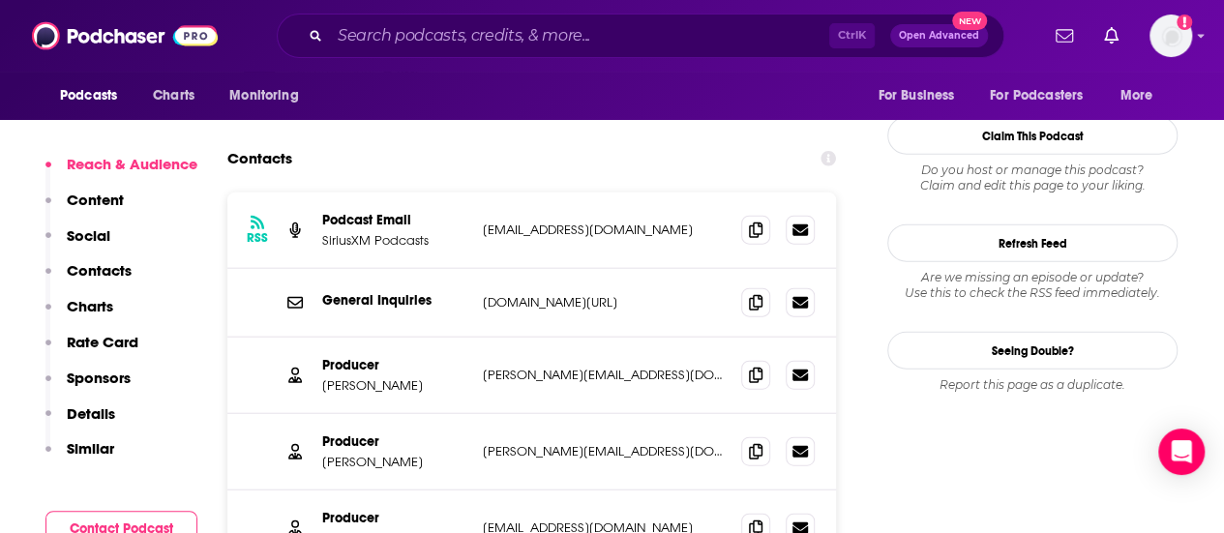
scroll to position [2176, 0]
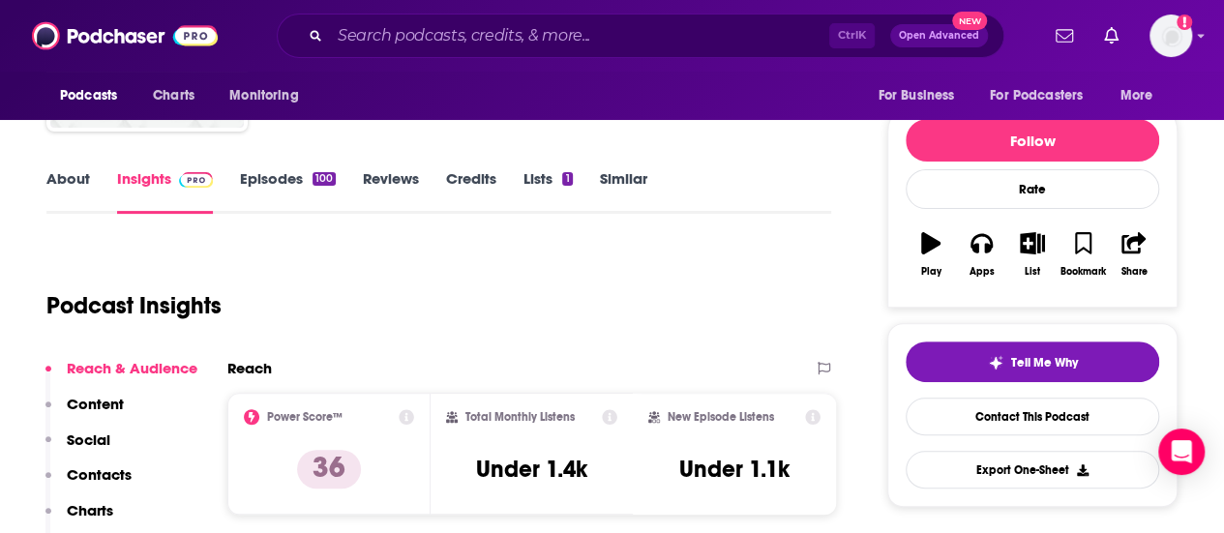
scroll to position [238, 0]
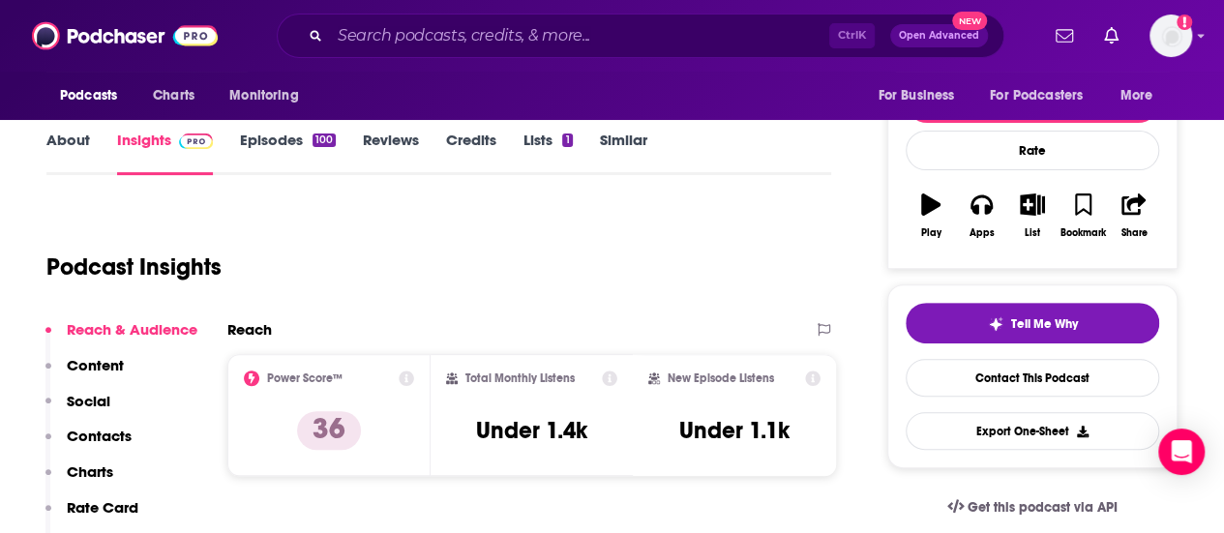
click at [75, 152] on link "About" at bounding box center [68, 153] width 44 height 44
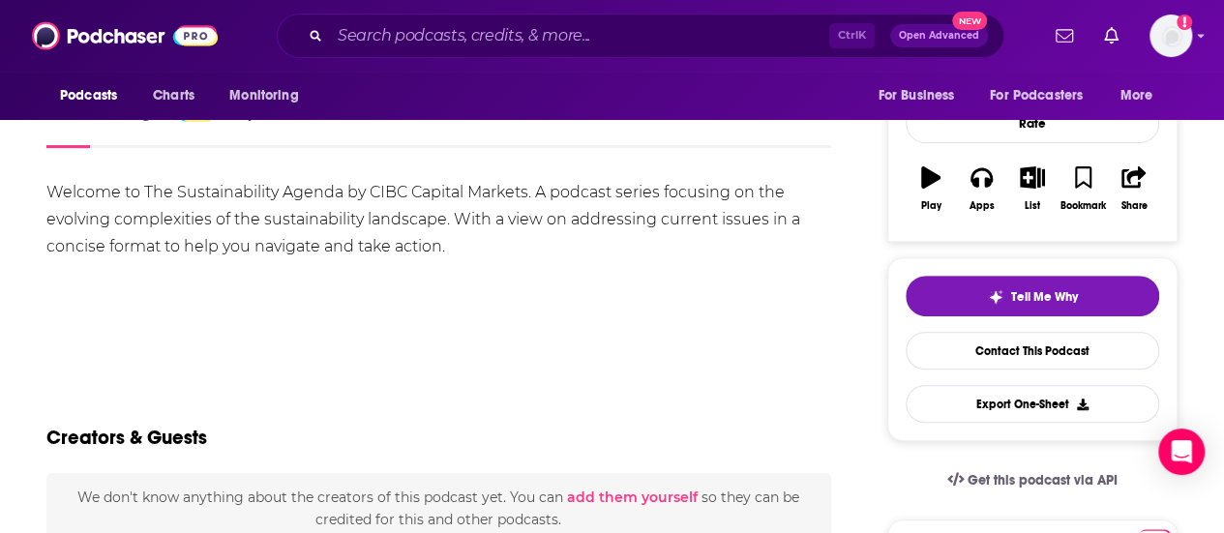
scroll to position [241, 0]
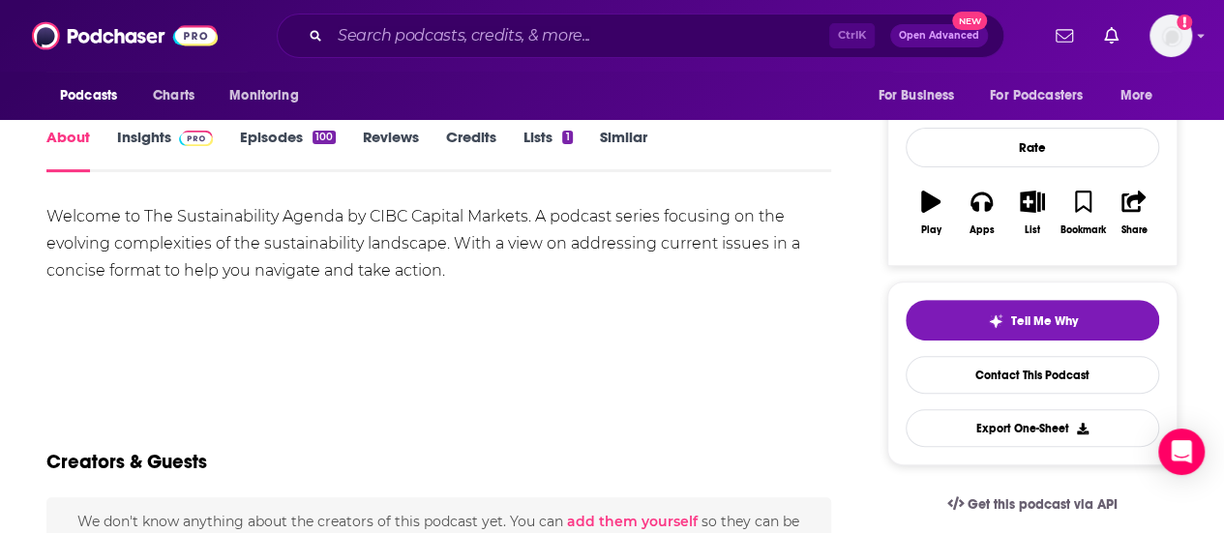
click at [176, 154] on link "Insights" at bounding box center [165, 150] width 96 height 44
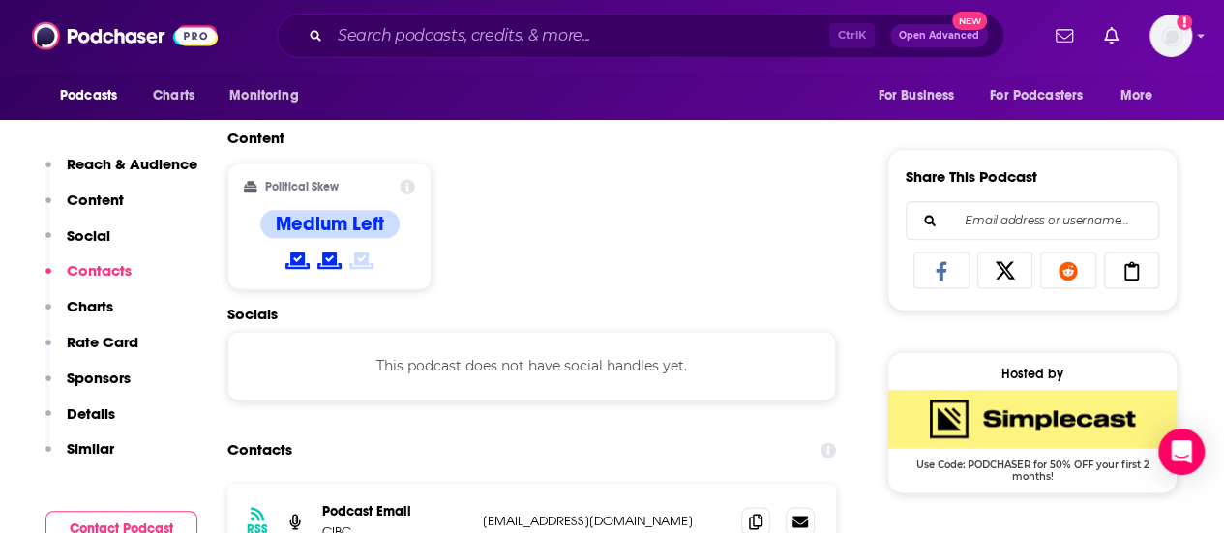
scroll to position [1123, 0]
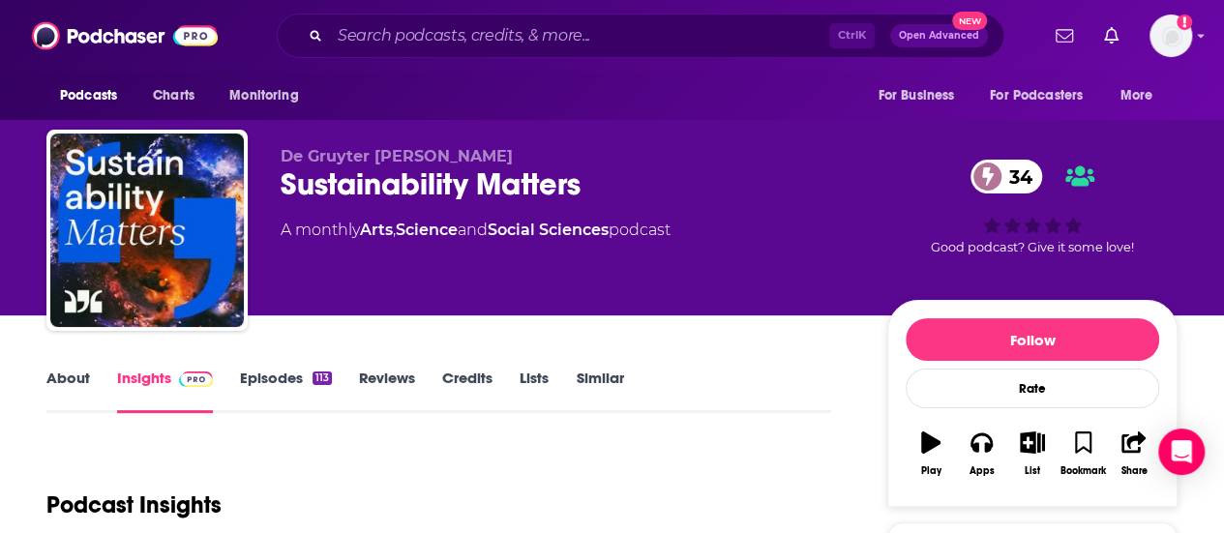
click at [65, 379] on link "About" at bounding box center [68, 391] width 44 height 44
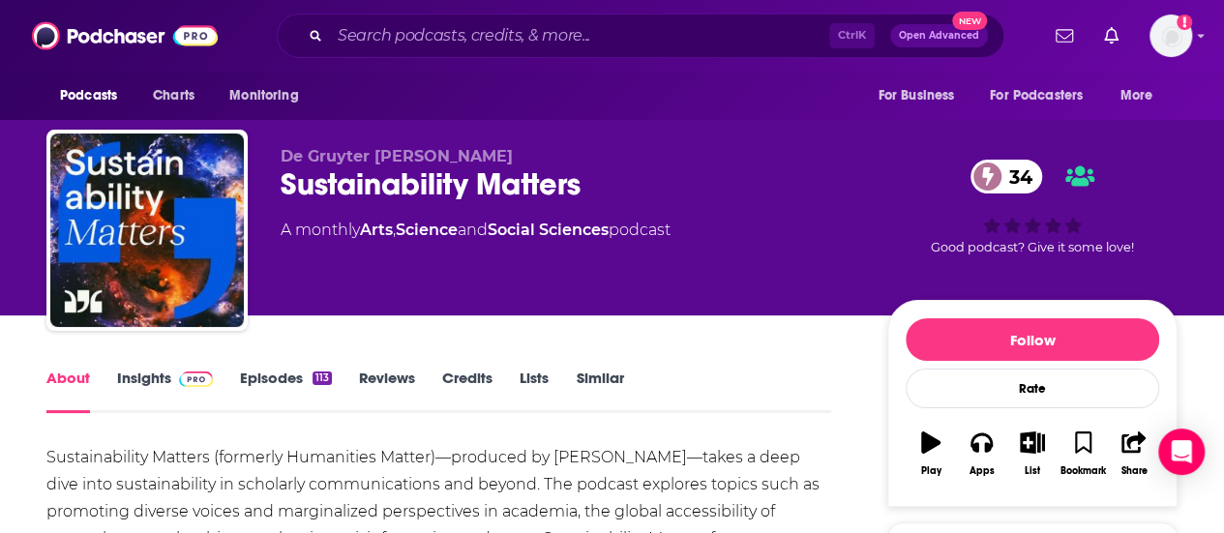
click at [65, 379] on link "About" at bounding box center [68, 391] width 44 height 44
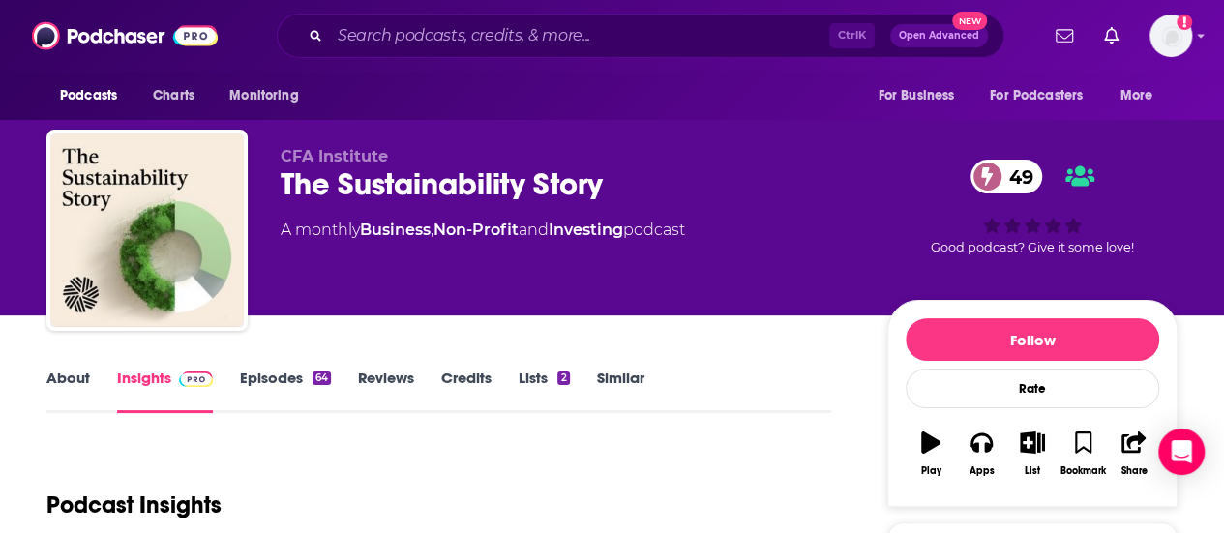
click at [82, 386] on link "About" at bounding box center [68, 391] width 44 height 44
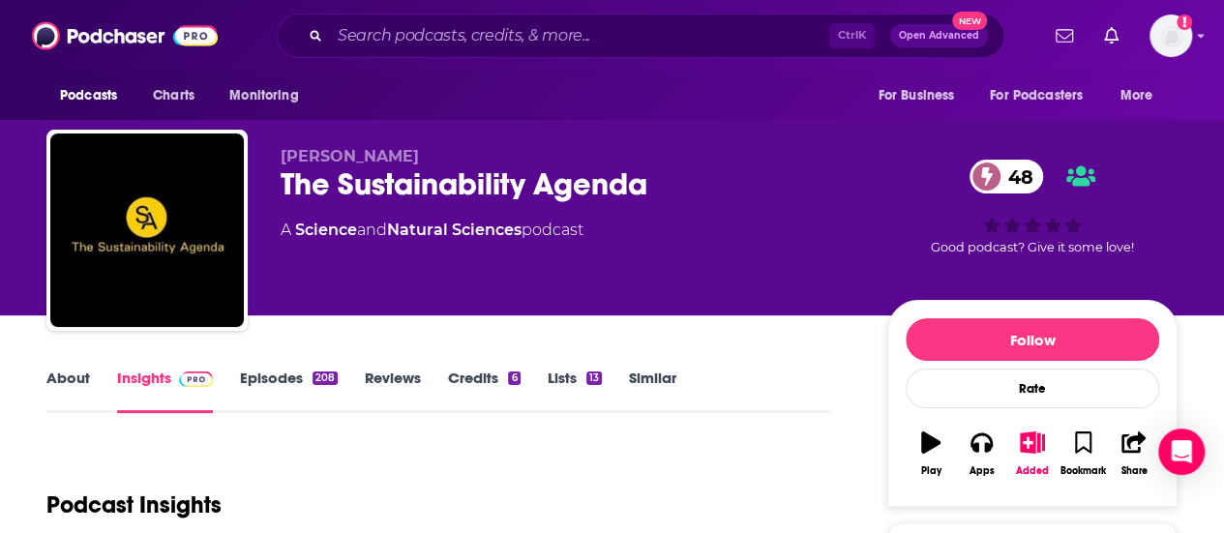
click at [68, 387] on link "About" at bounding box center [68, 391] width 44 height 44
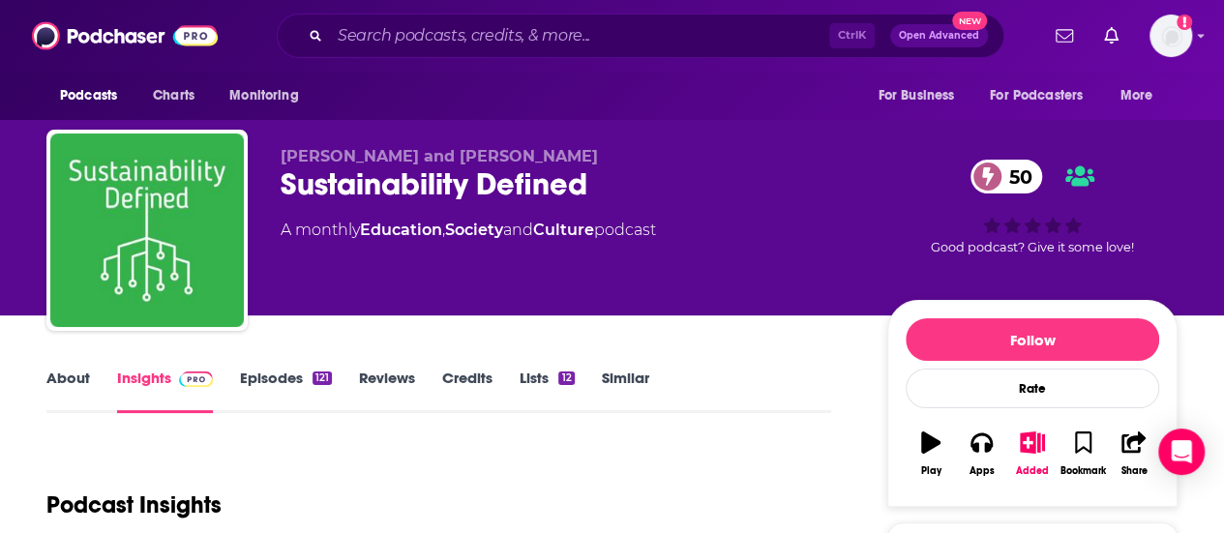
click at [74, 381] on link "About" at bounding box center [68, 391] width 44 height 44
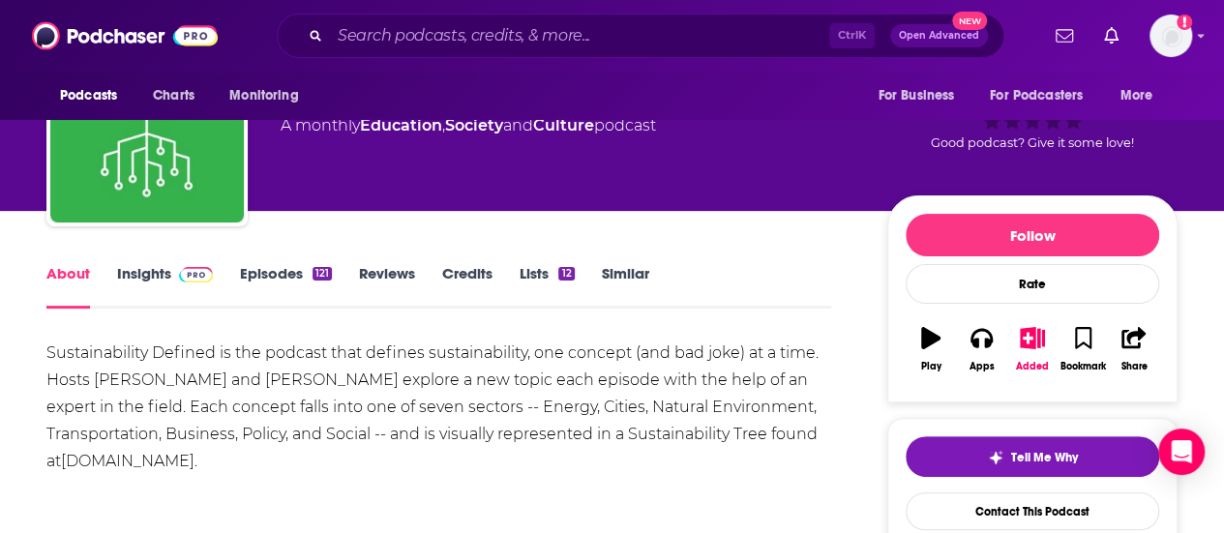
scroll to position [130, 0]
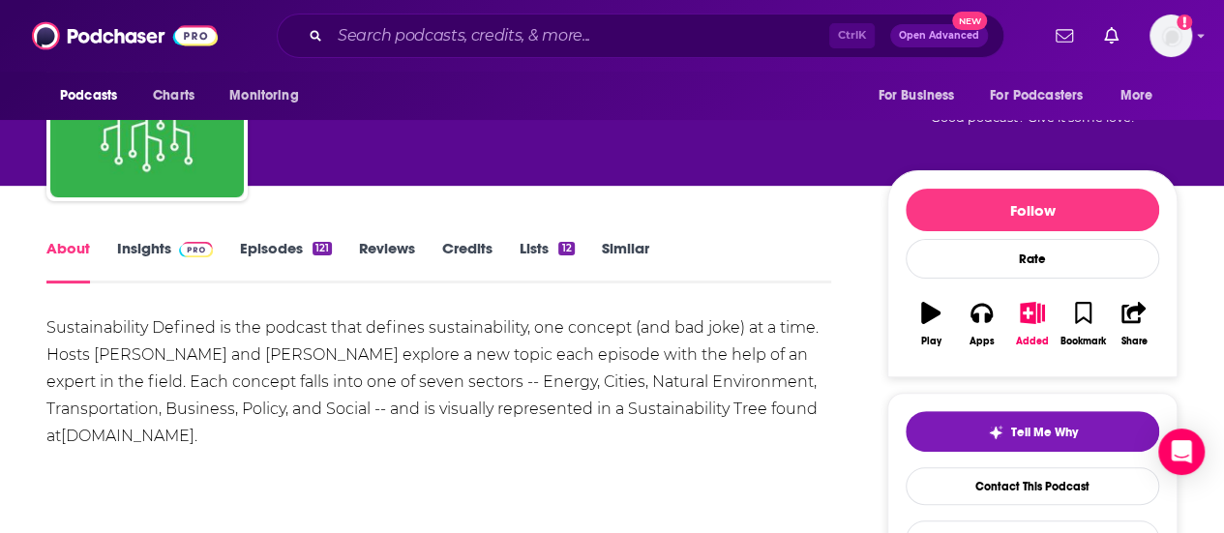
click at [163, 258] on link "Insights" at bounding box center [165, 261] width 96 height 44
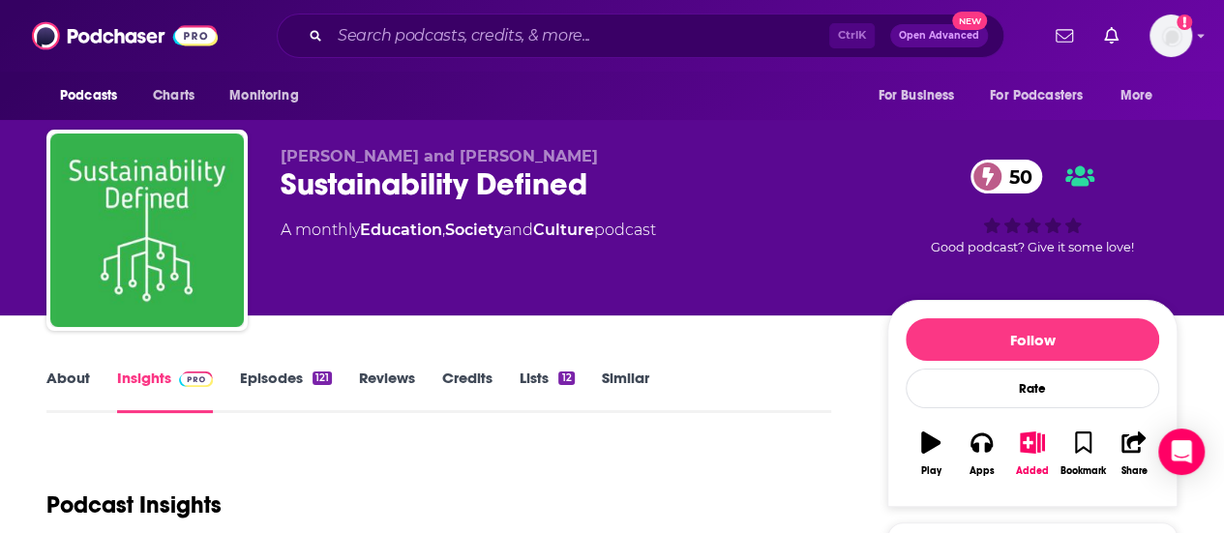
click at [49, 381] on link "About" at bounding box center [68, 391] width 44 height 44
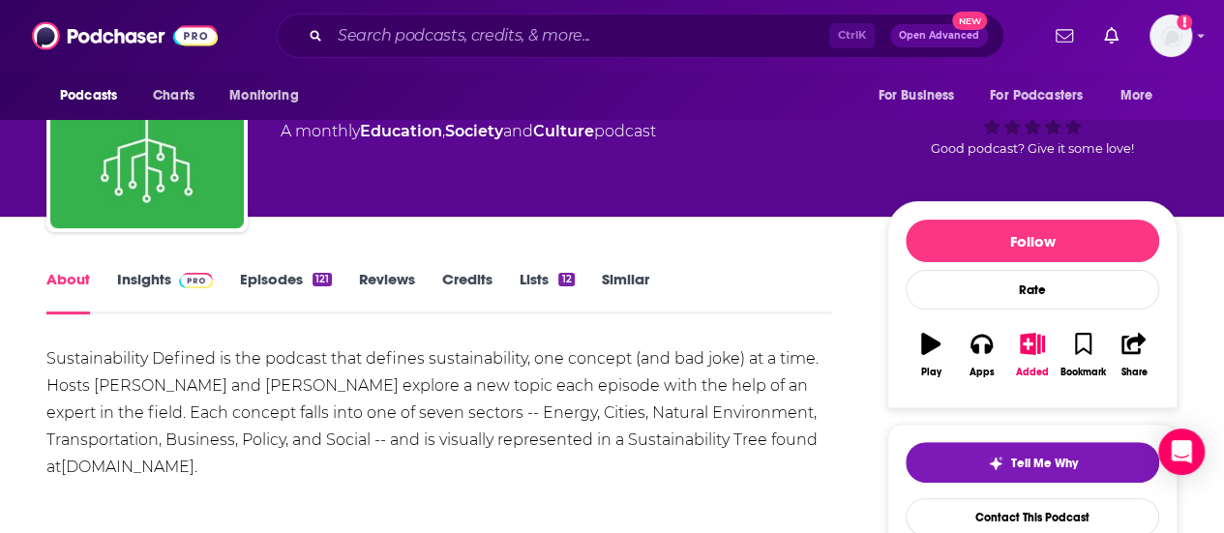
scroll to position [321, 0]
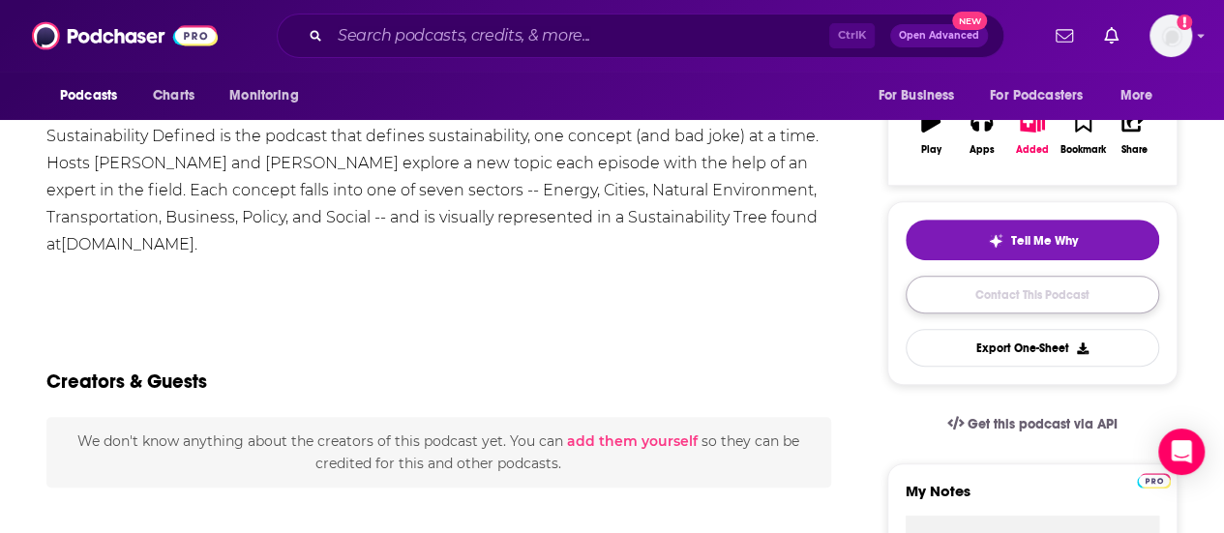
click at [994, 289] on link "Contact This Podcast" at bounding box center [1031, 295] width 253 height 38
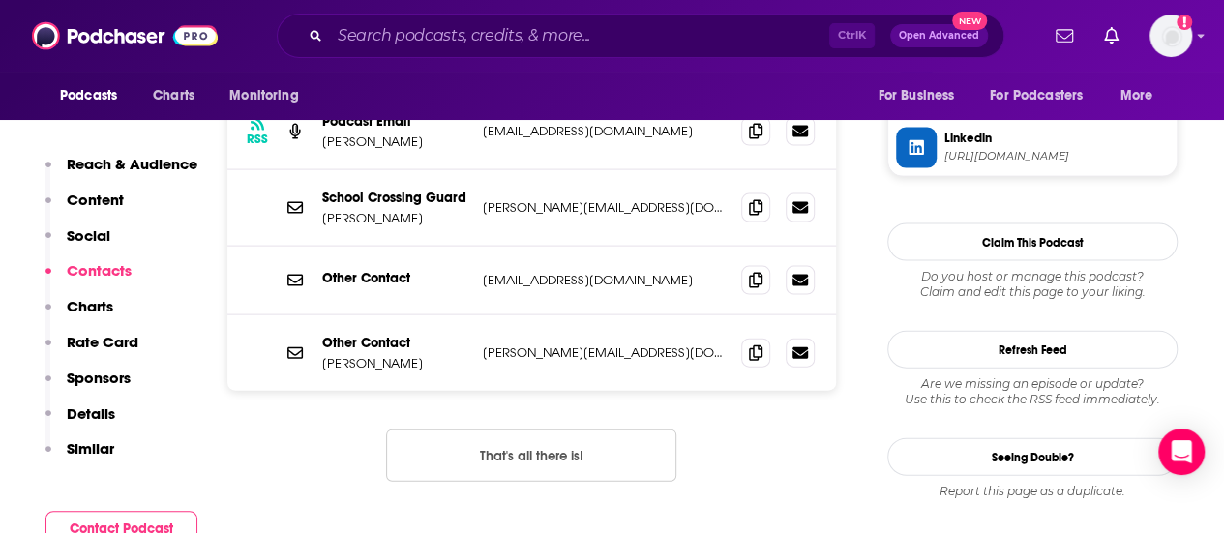
scroll to position [1820, 0]
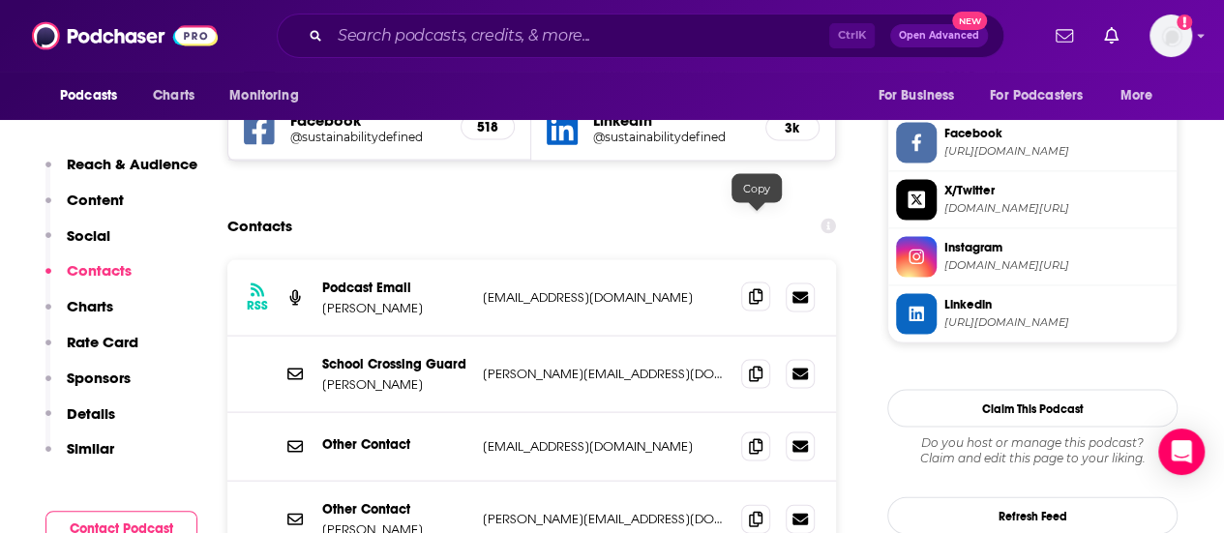
click at [762, 282] on span at bounding box center [755, 296] width 29 height 29
click at [758, 437] on icon at bounding box center [756, 444] width 14 height 15
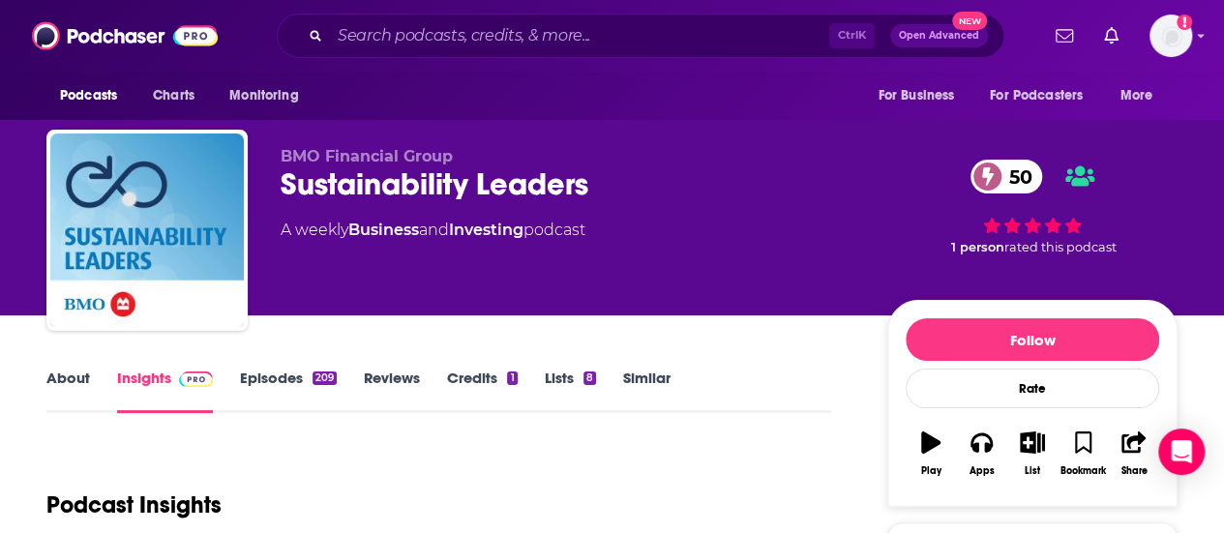
click at [58, 382] on link "About" at bounding box center [68, 391] width 44 height 44
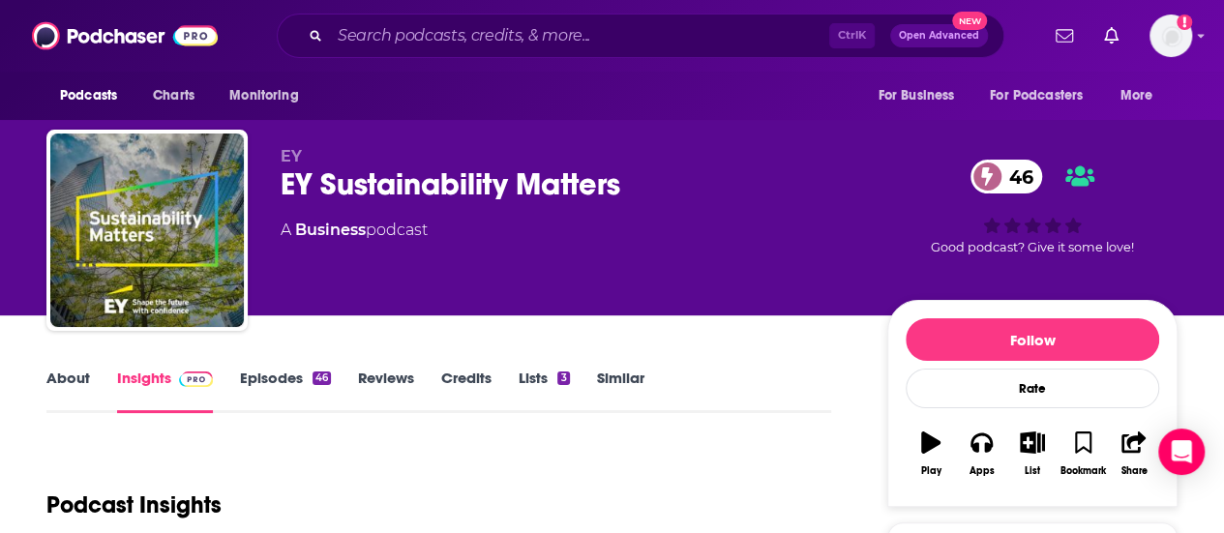
scroll to position [148, 0]
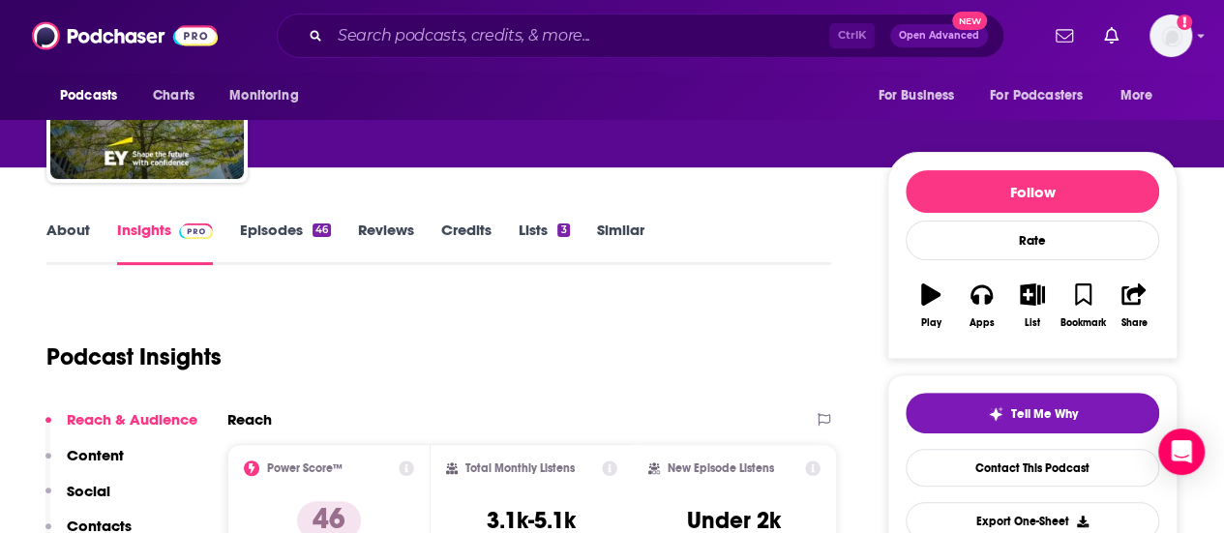
click at [80, 233] on link "About" at bounding box center [68, 243] width 44 height 44
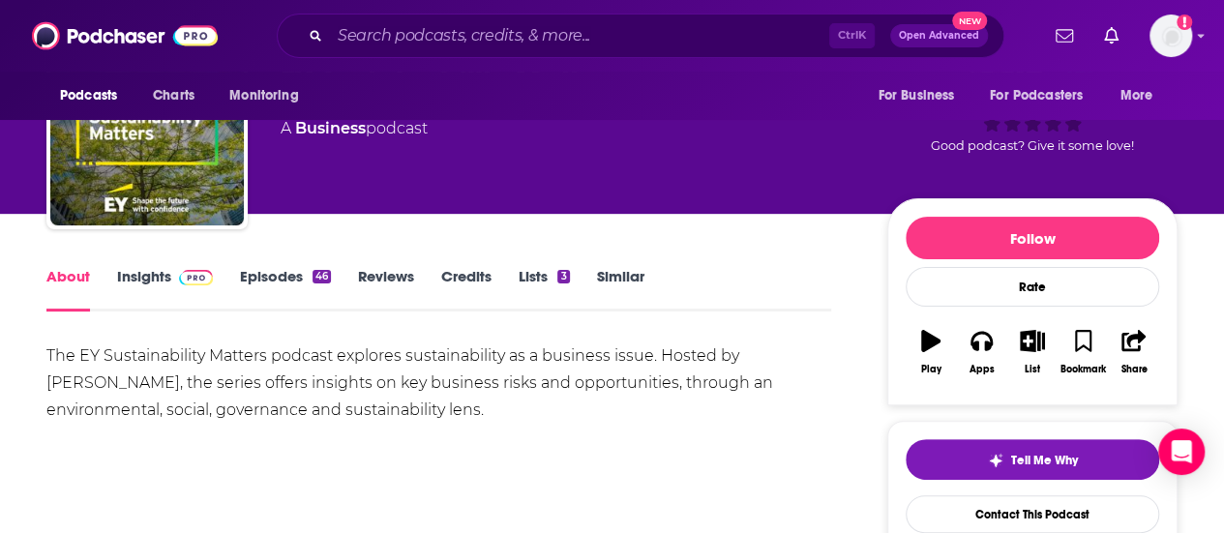
scroll to position [104, 0]
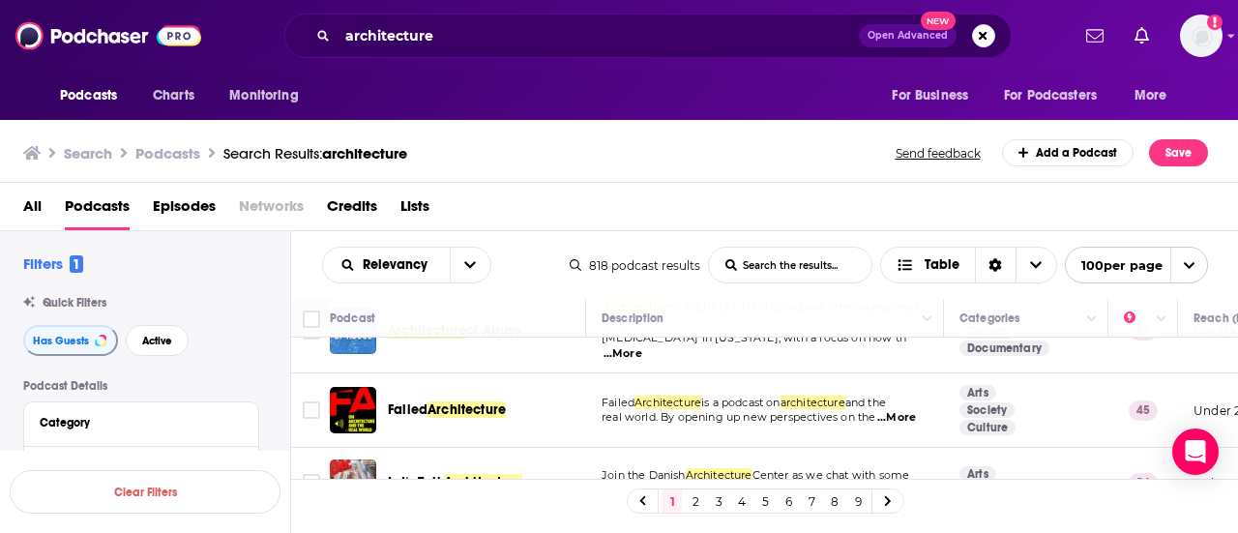
scroll to position [155, 0]
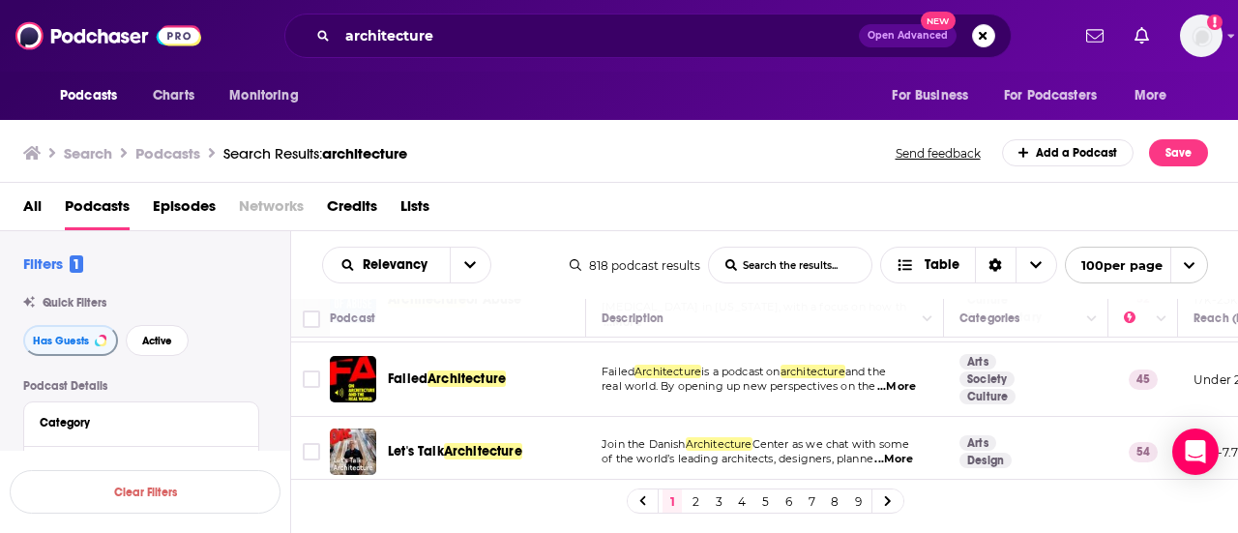
click at [905, 381] on span "...More" at bounding box center [896, 386] width 39 height 15
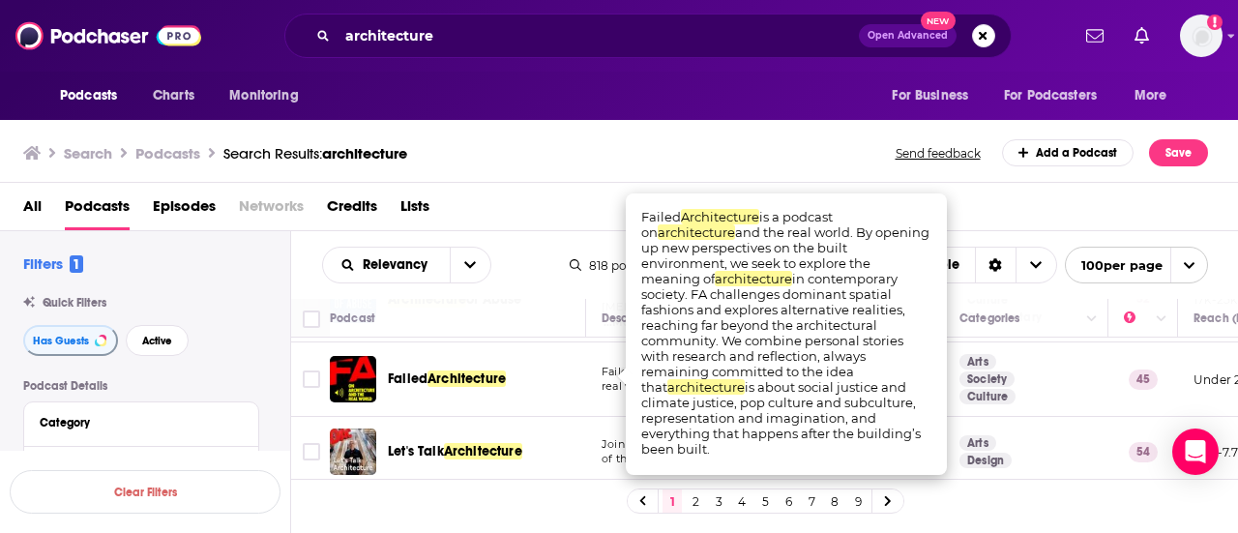
click at [520, 193] on div "All Podcasts Episodes Networks Credits Lists" at bounding box center [623, 211] width 1201 height 40
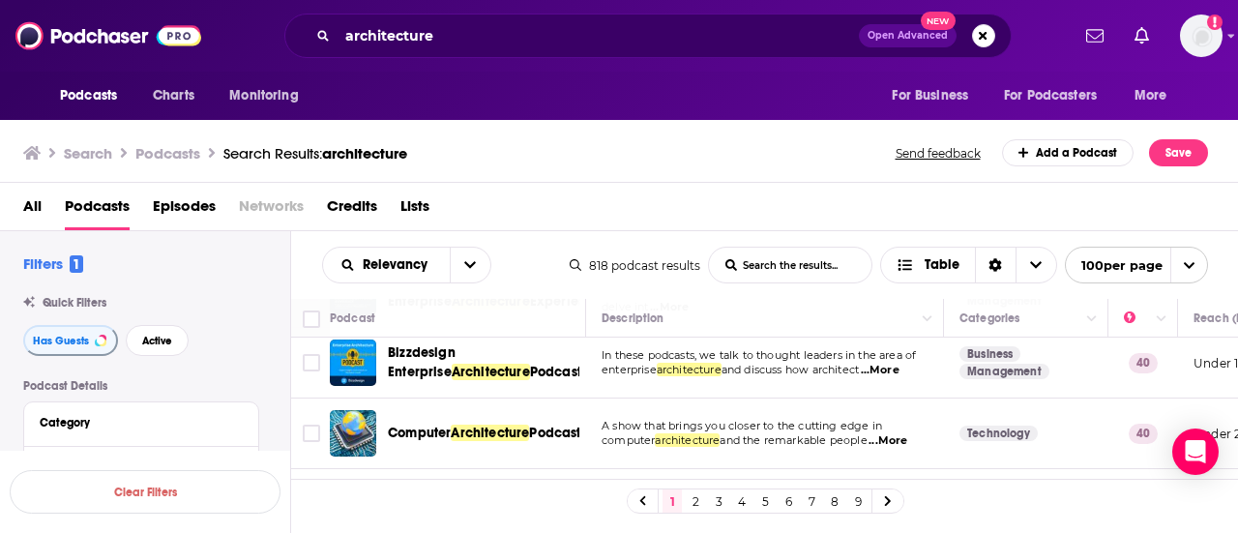
scroll to position [1432, 0]
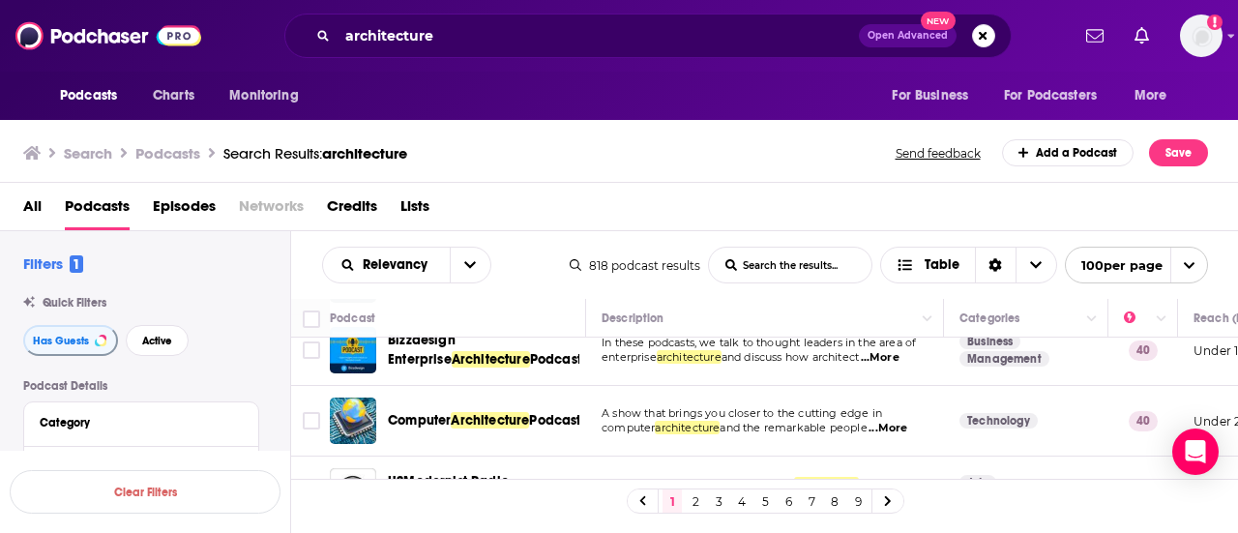
click at [719, 162] on div "Search Podcasts Search Results: architecture Send feedback Add a Podcast Save" at bounding box center [615, 152] width 1185 height 27
